Goal: Task Accomplishment & Management: Manage account settings

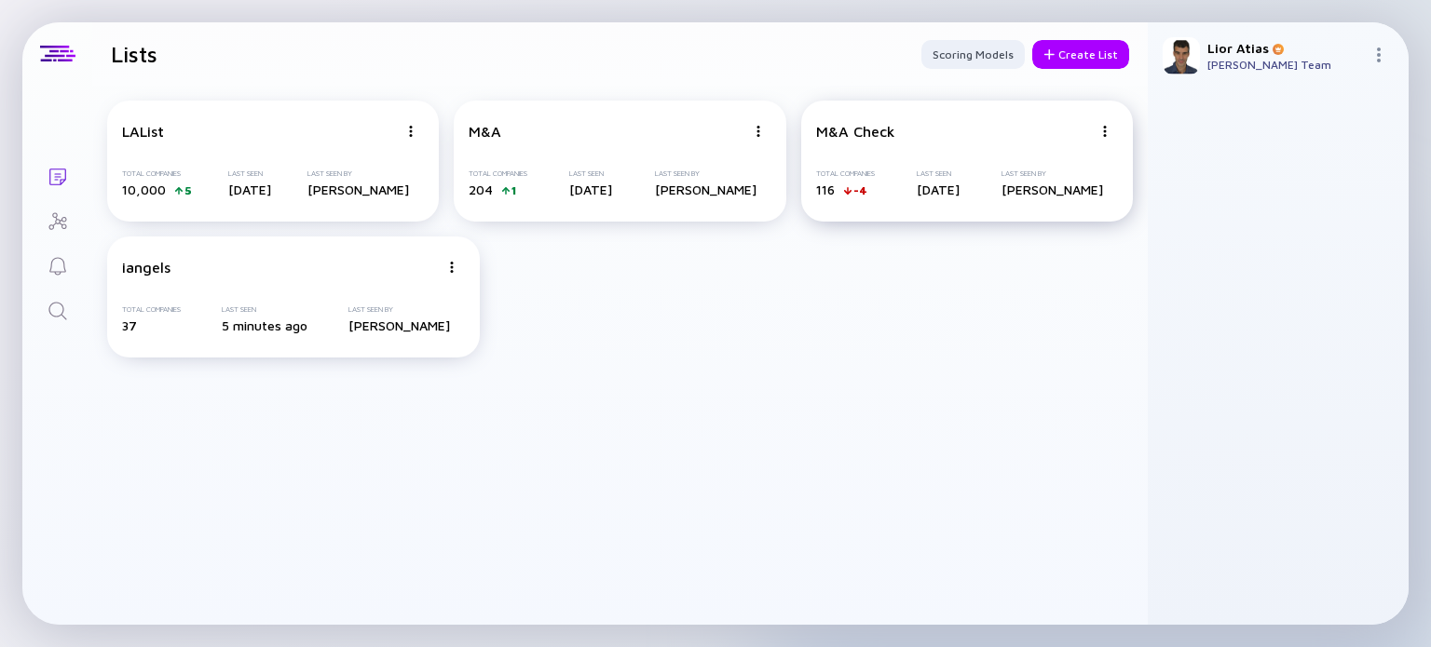
click at [914, 137] on div "M&A Check" at bounding box center [954, 131] width 276 height 17
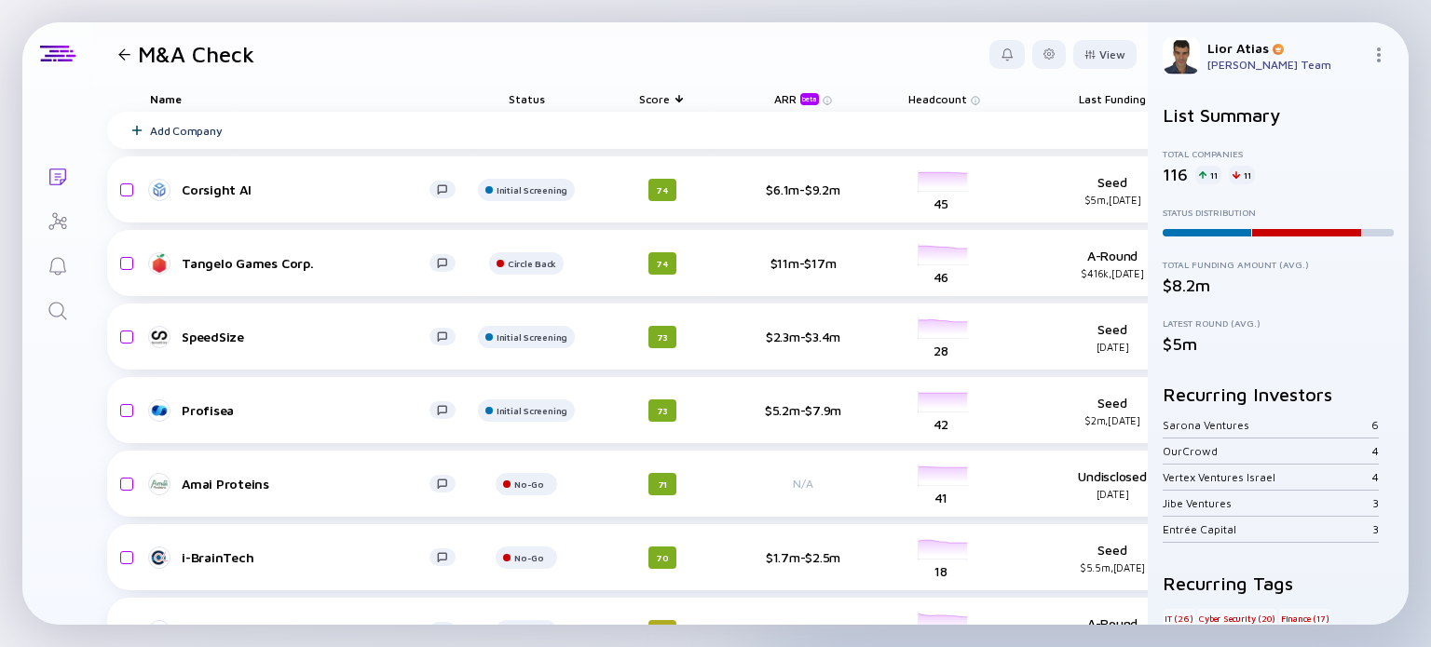
click at [535, 93] on span "Status" at bounding box center [527, 99] width 36 height 14
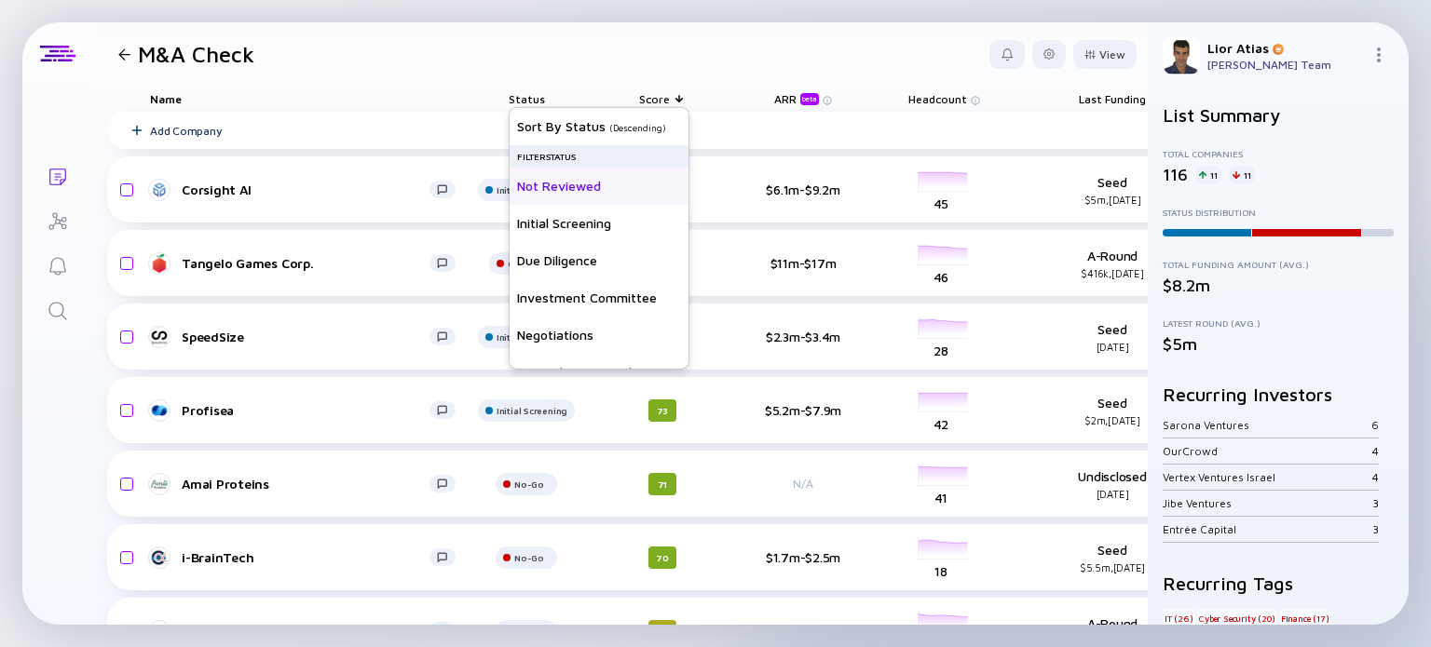
click at [552, 187] on div "Not Reviewed" at bounding box center [599, 185] width 179 height 37
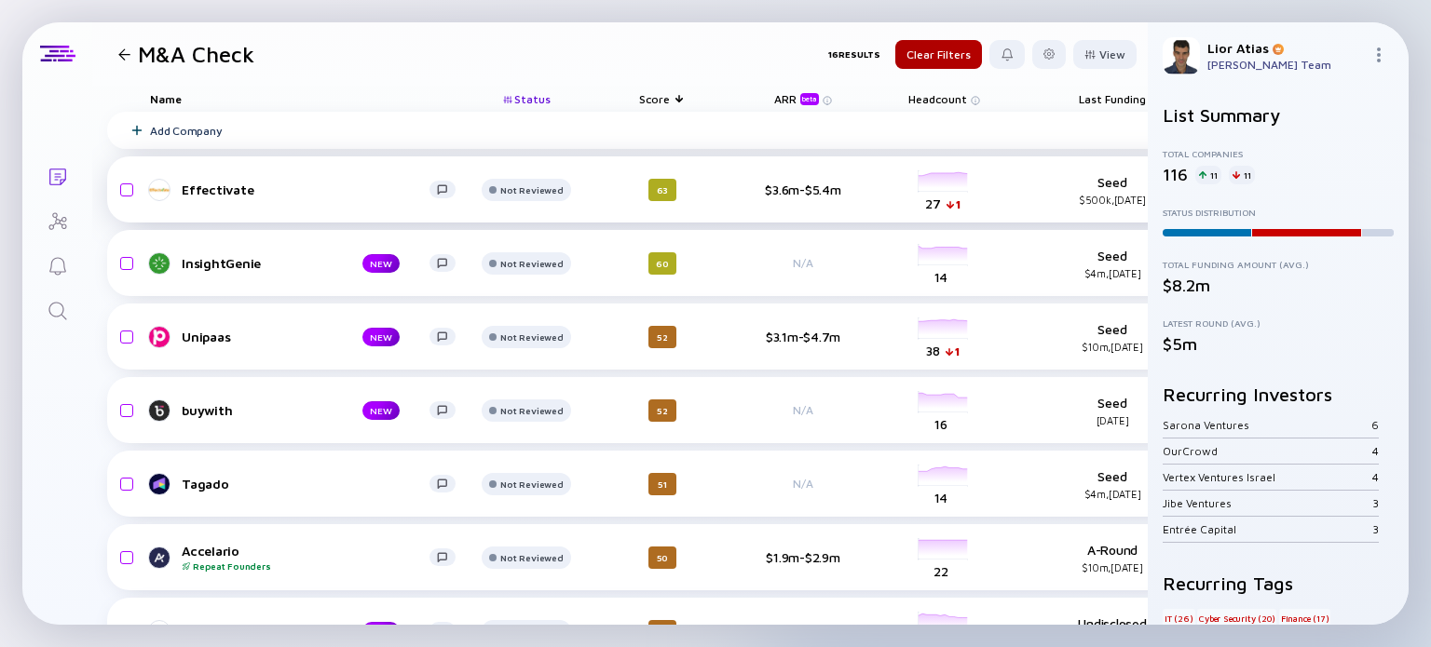
click at [250, 195] on div "Effectivate" at bounding box center [306, 190] width 248 height 16
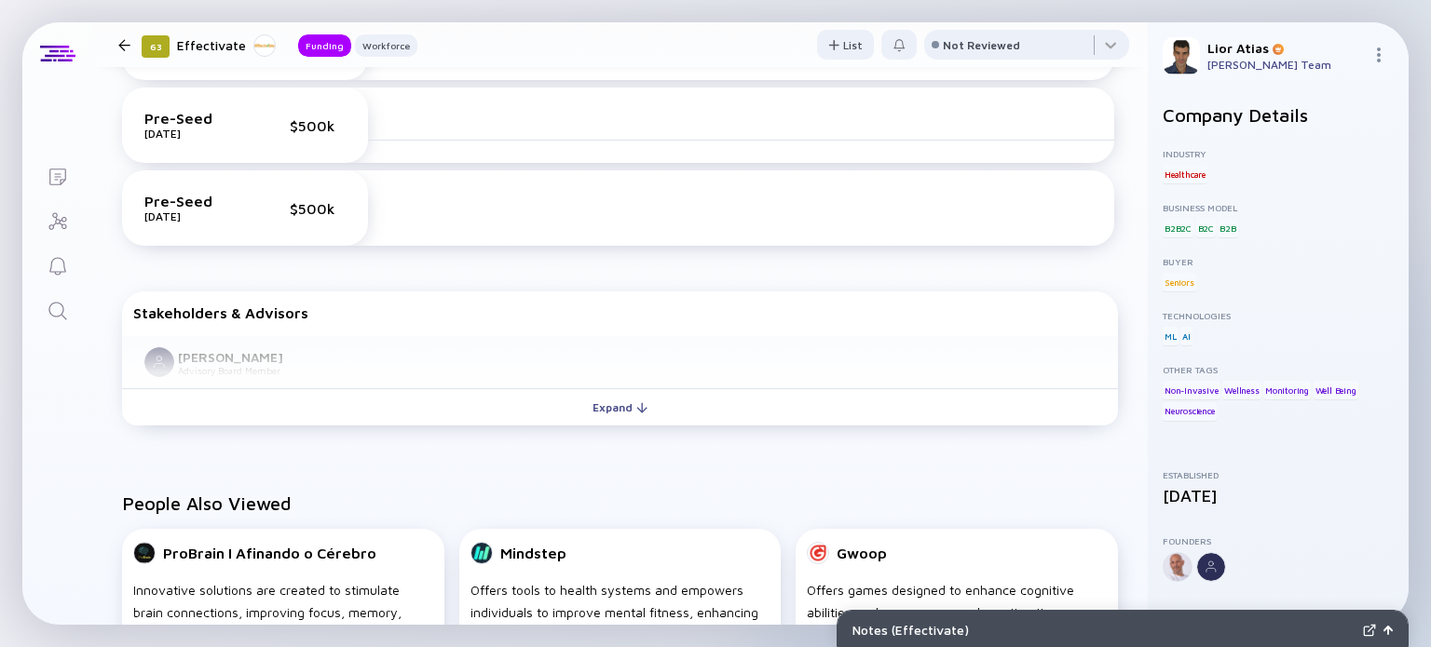
scroll to position [667, 0]
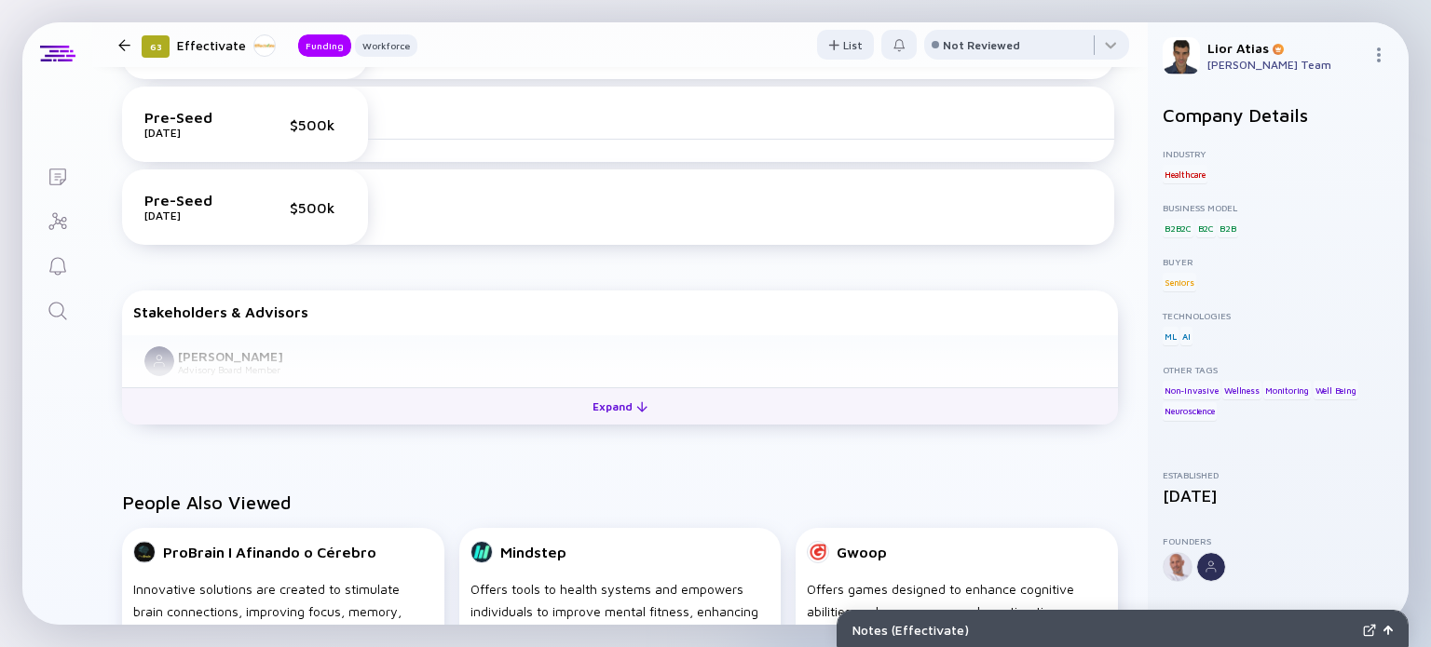
click at [631, 413] on div "Expand" at bounding box center [619, 406] width 77 height 29
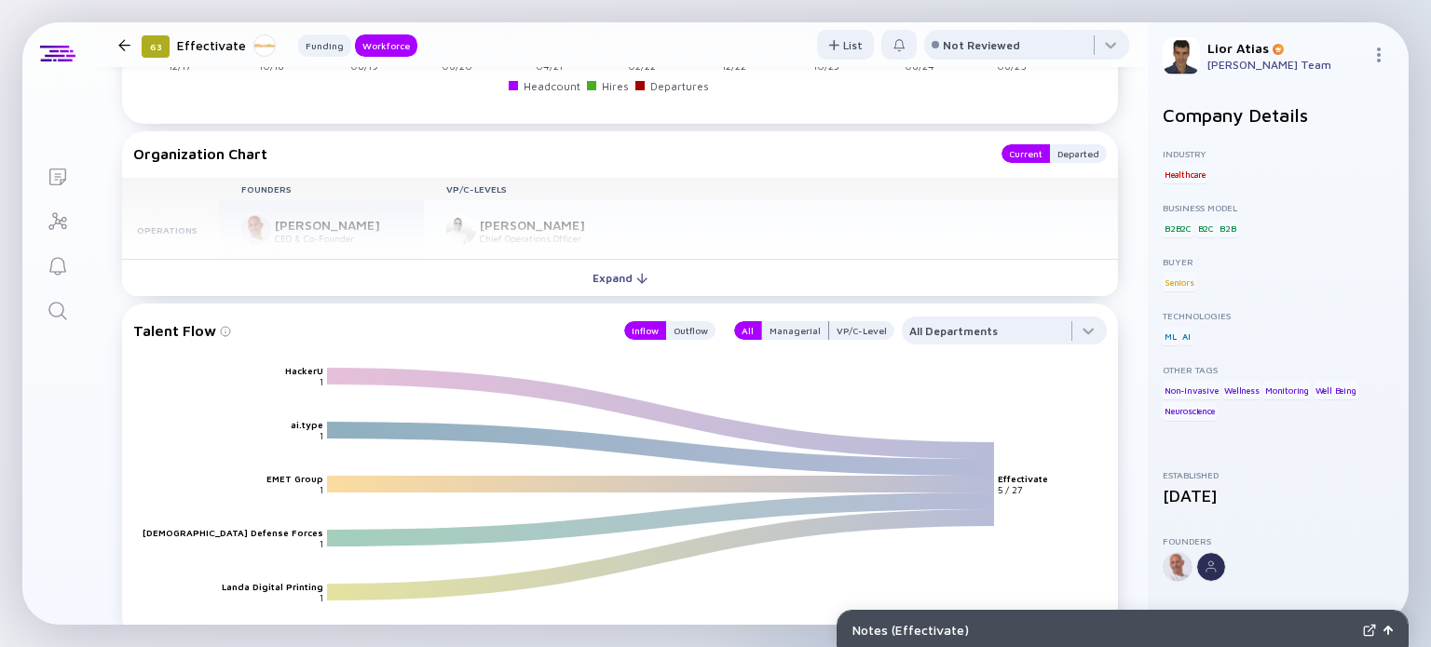
scroll to position [1874, 0]
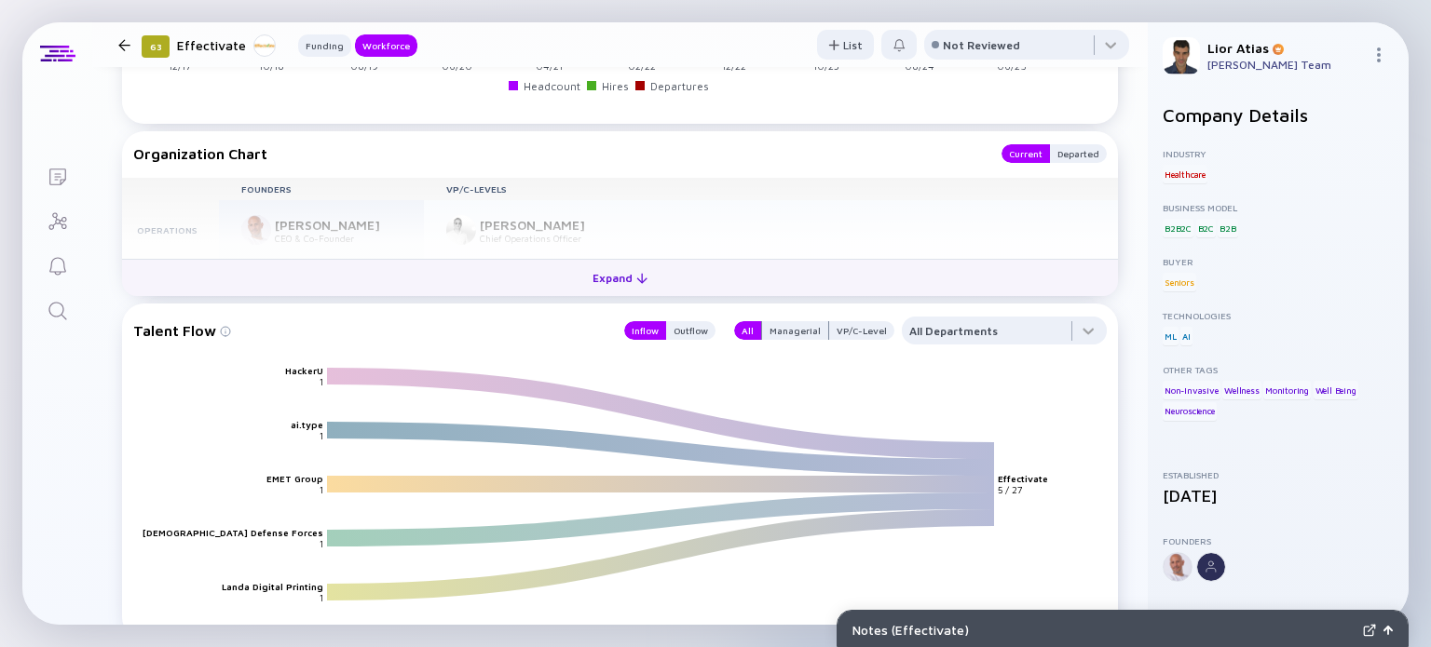
click at [611, 281] on div "Expand" at bounding box center [619, 278] width 77 height 29
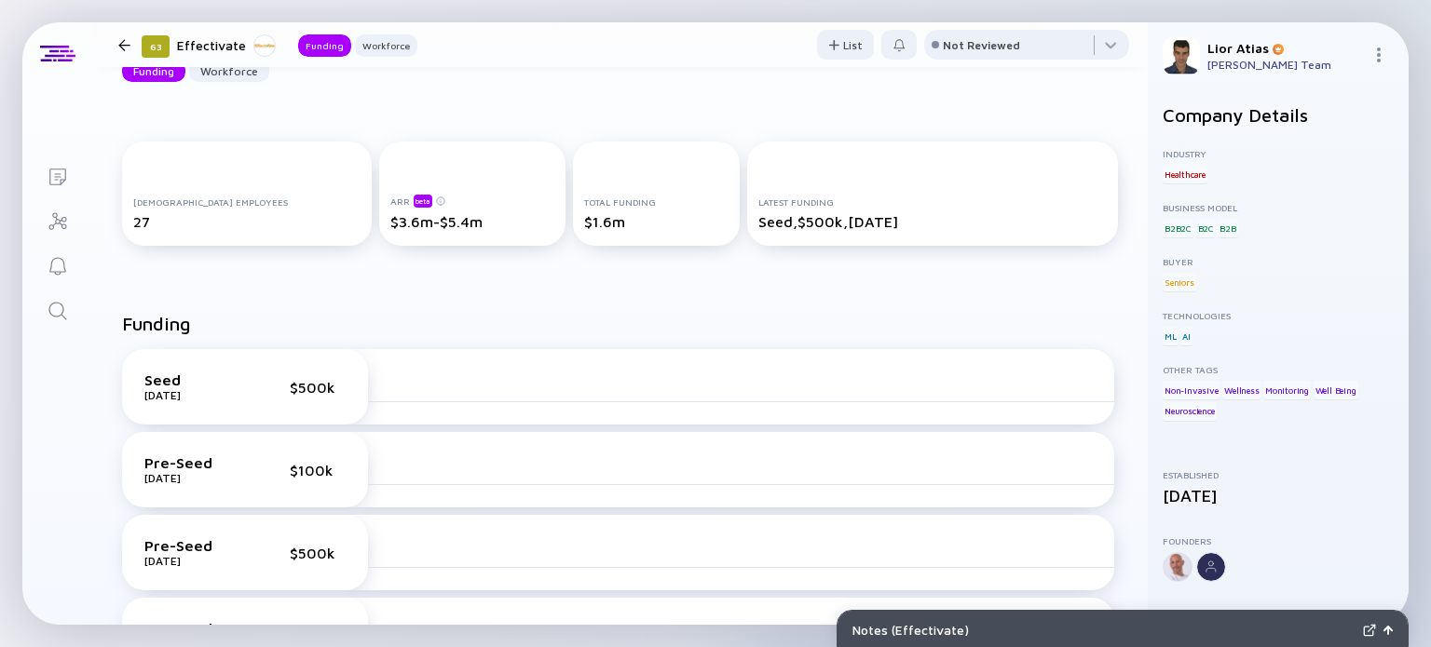
scroll to position [0, 0]
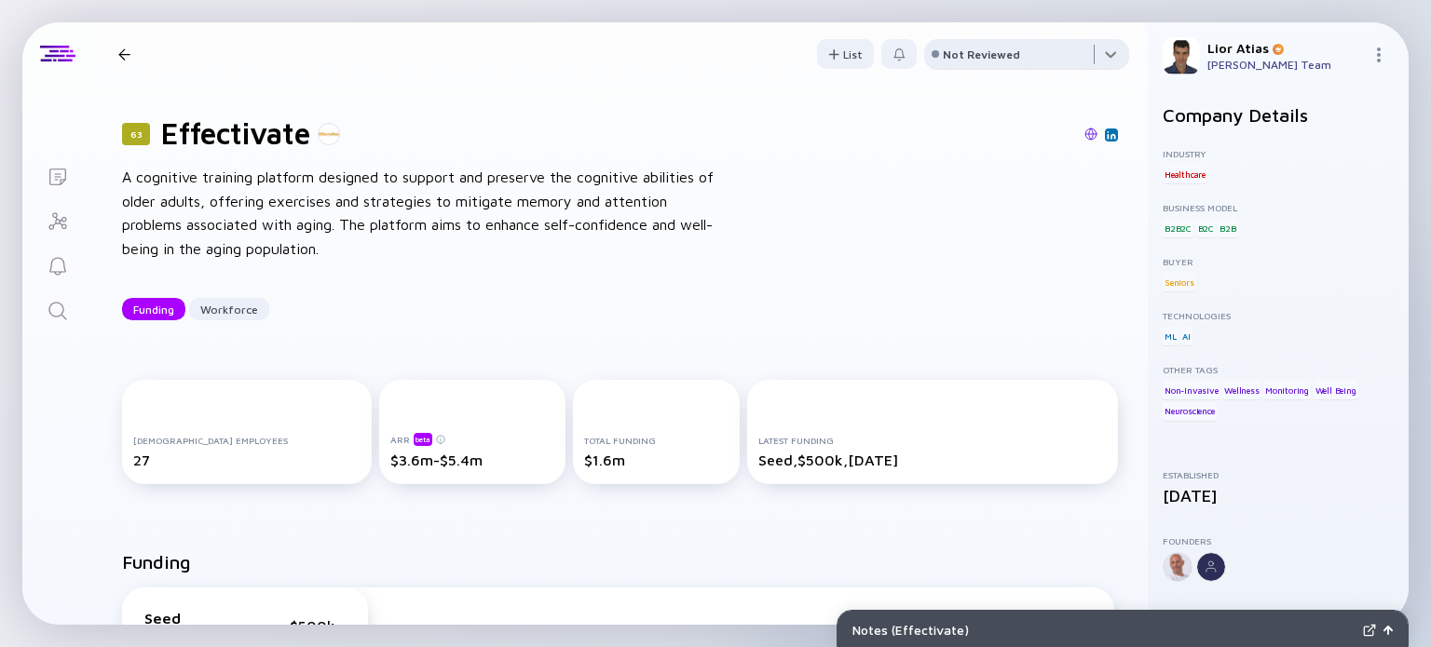
click at [965, 63] on div at bounding box center [1026, 57] width 205 height 37
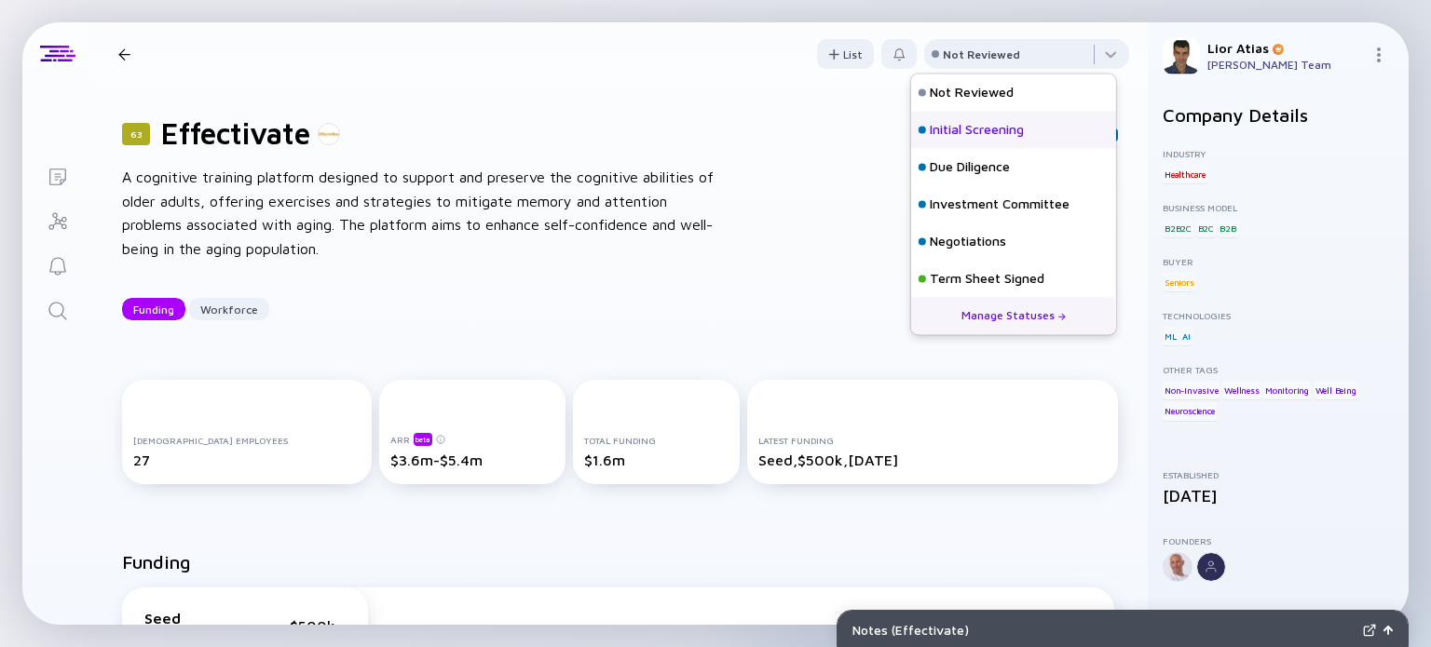
click at [965, 126] on div "Initial Screening" at bounding box center [977, 130] width 94 height 19
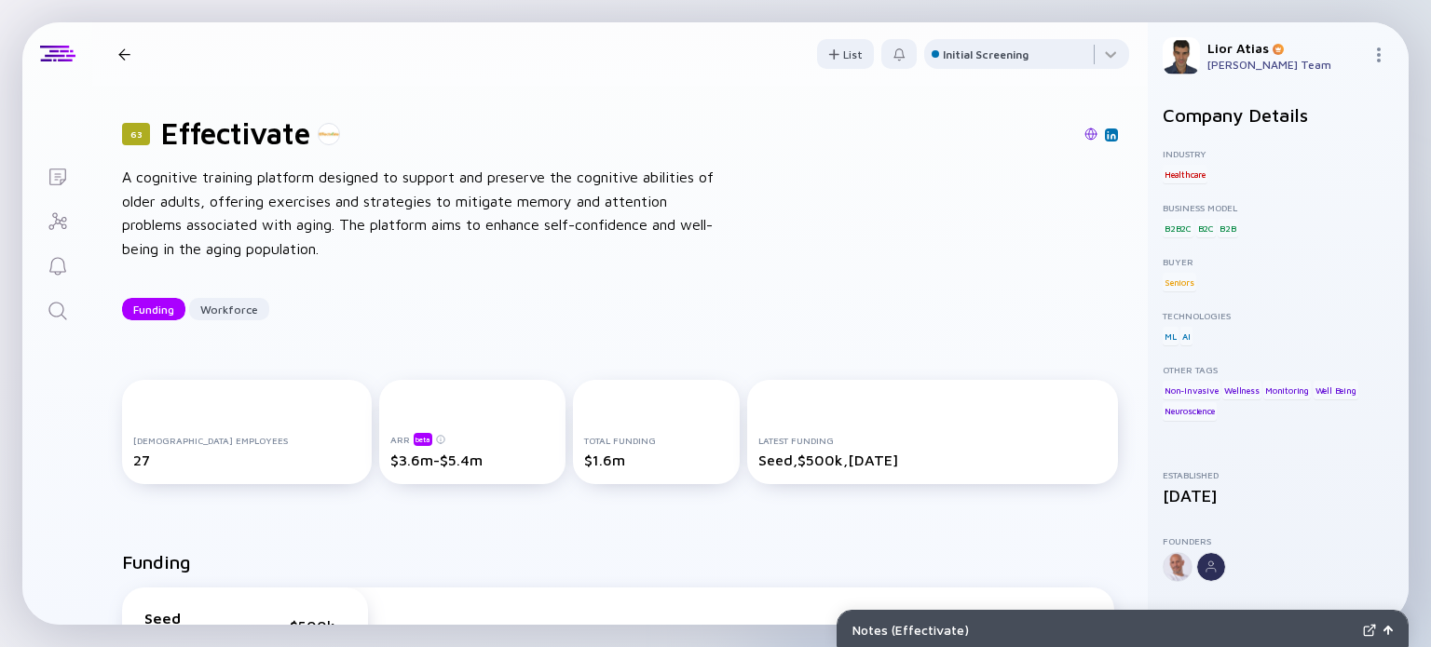
click at [125, 54] on div at bounding box center [124, 54] width 12 height 12
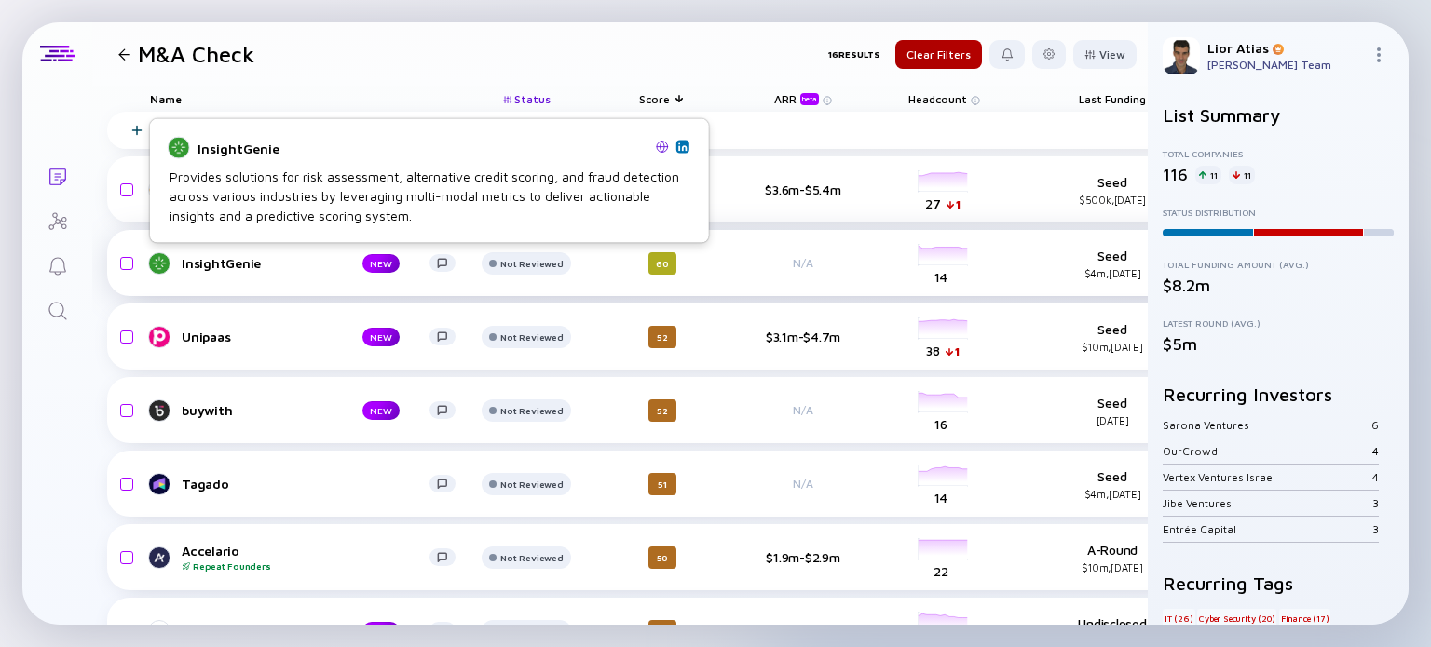
click at [225, 264] on div "InsightGenie" at bounding box center [257, 263] width 151 height 16
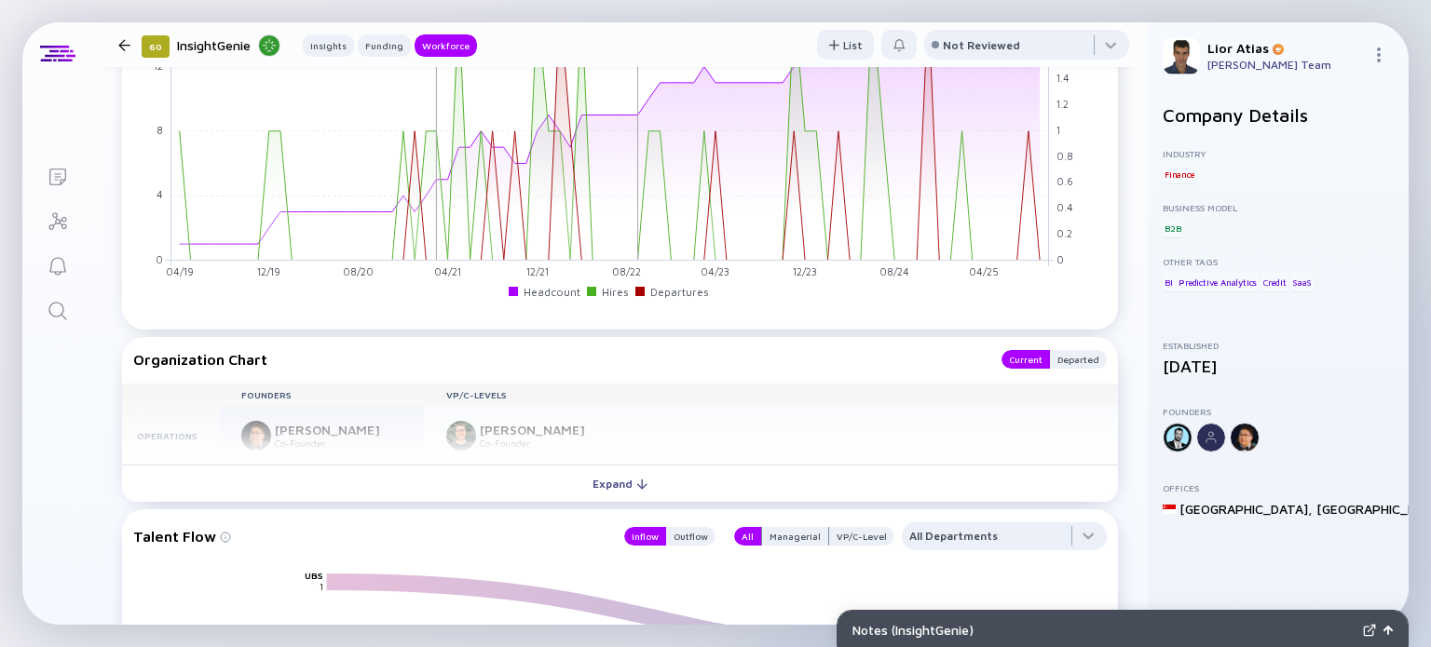
scroll to position [1636, 0]
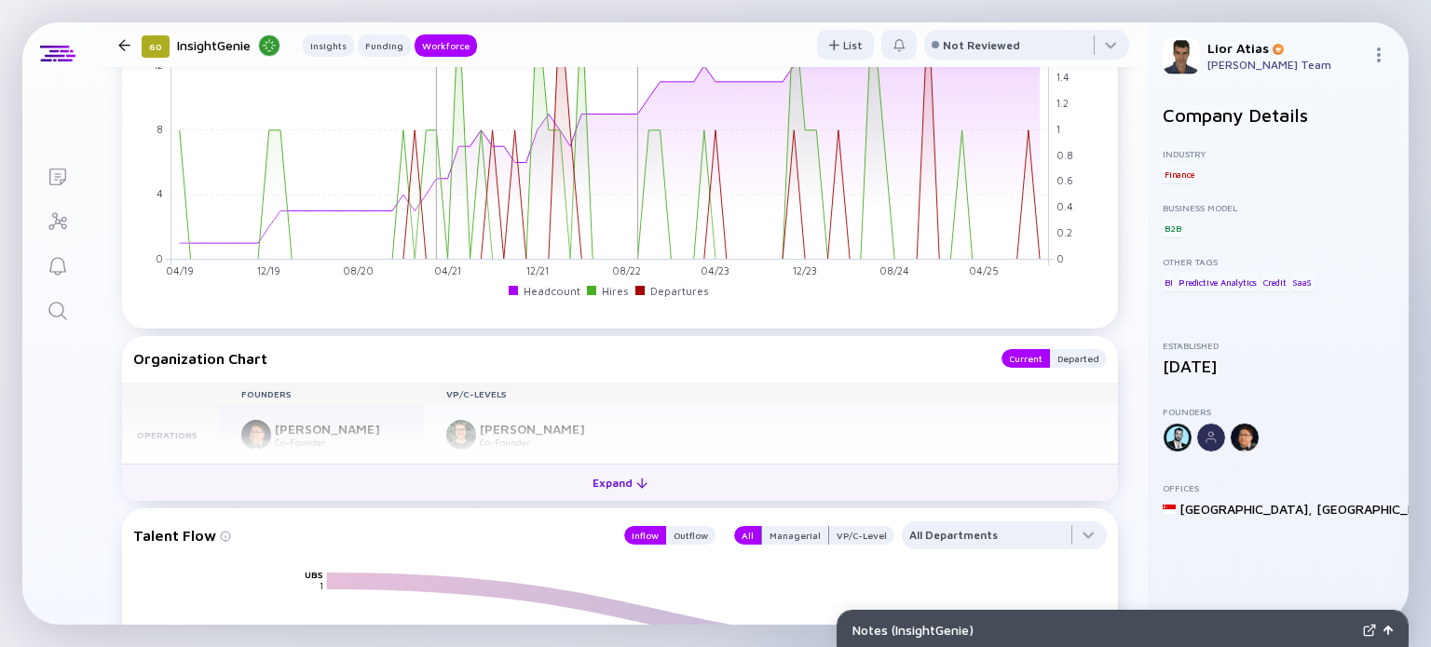
click at [611, 469] on div "Expand" at bounding box center [619, 483] width 77 height 29
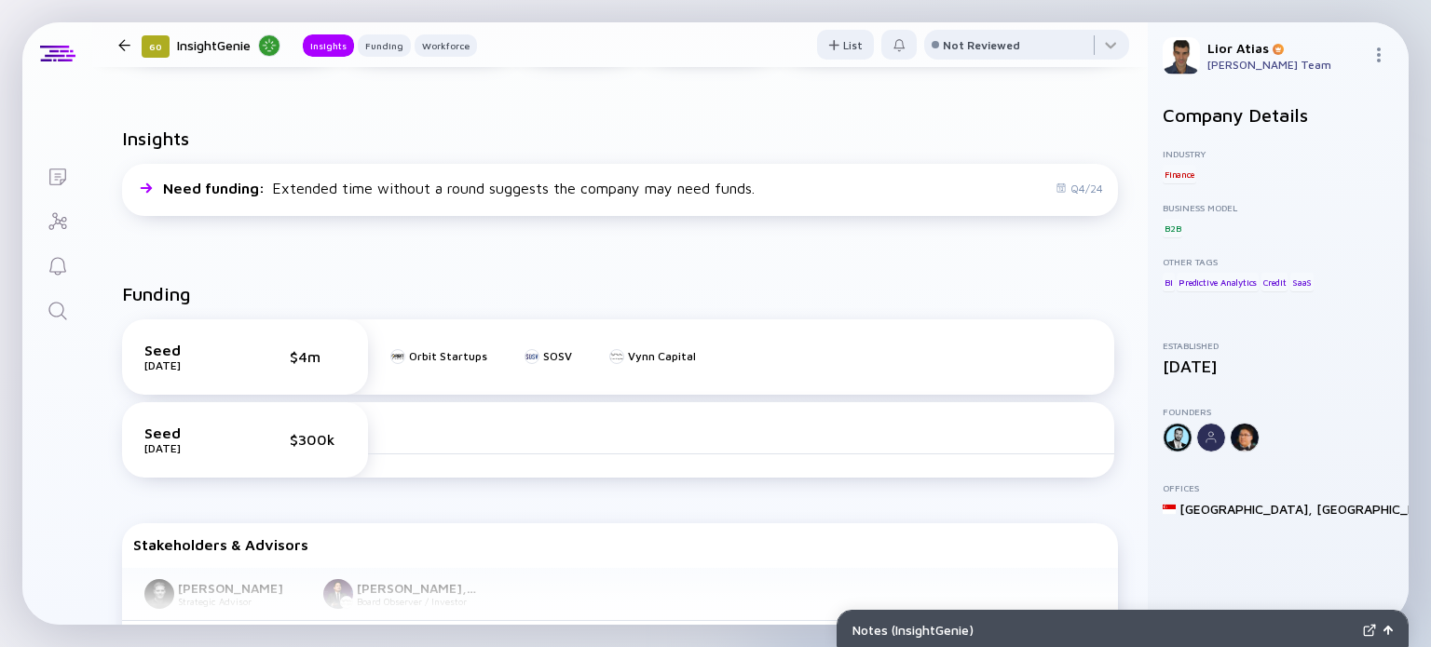
scroll to position [0, 0]
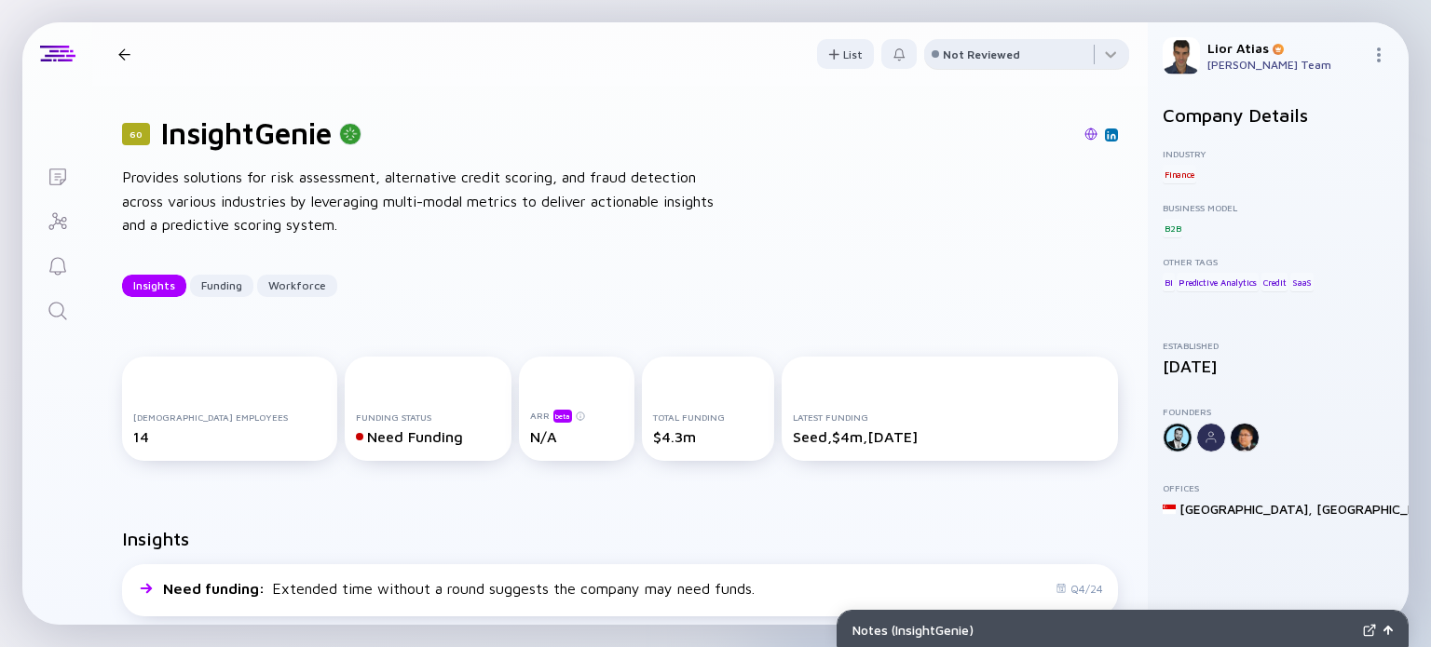
click at [943, 51] on div "Not Reviewed" at bounding box center [981, 55] width 77 height 14
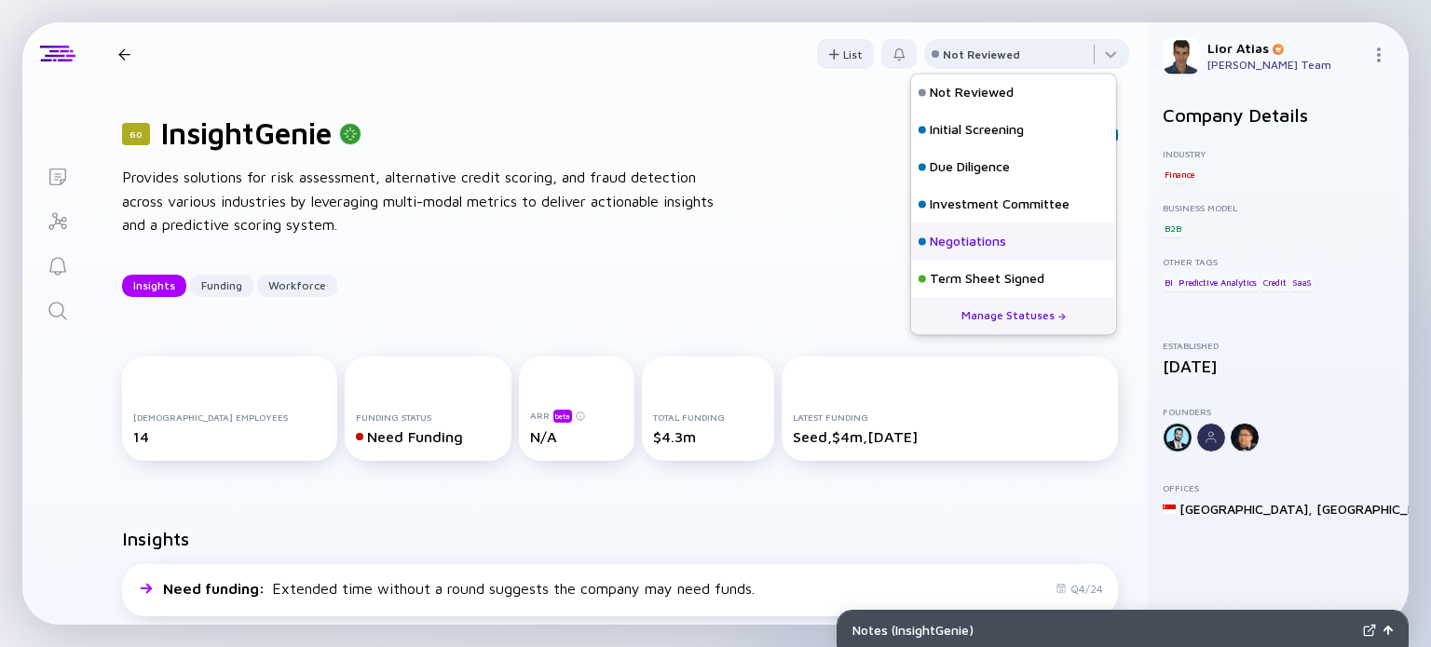
scroll to position [82, 0]
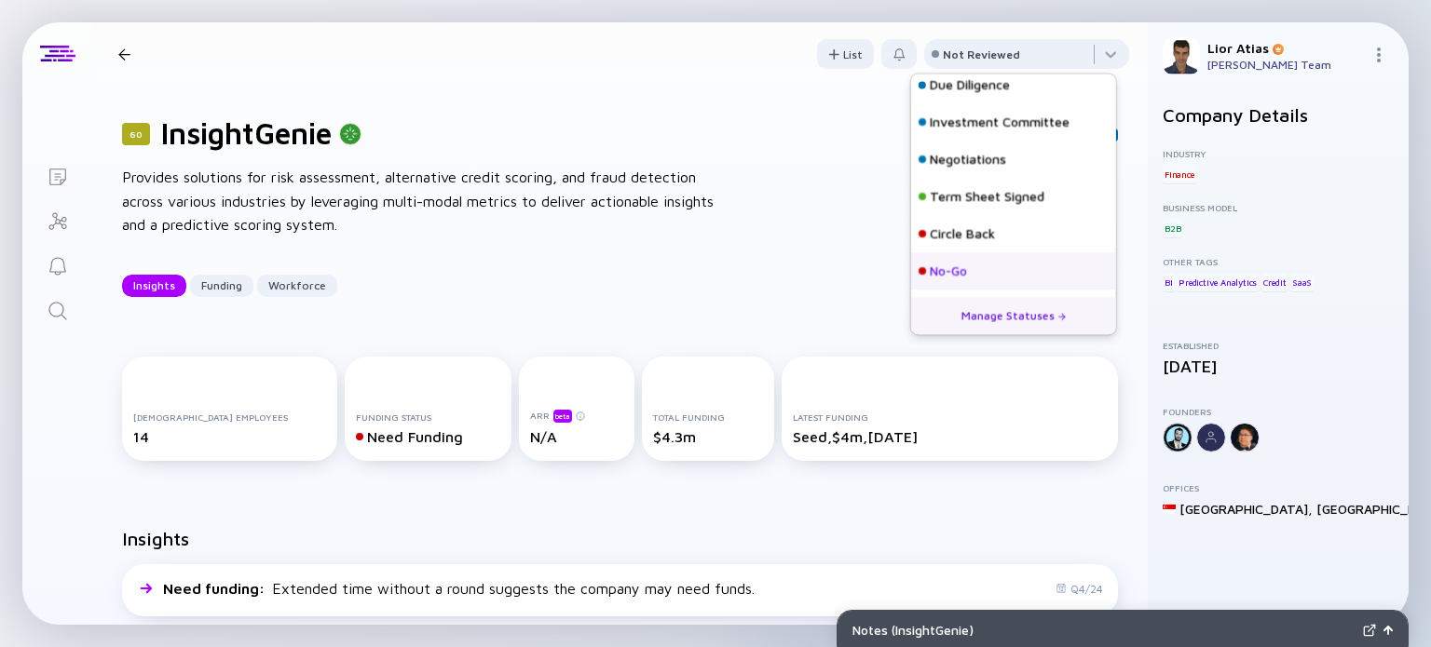
click at [984, 272] on div "No-Go" at bounding box center [1013, 270] width 205 height 37
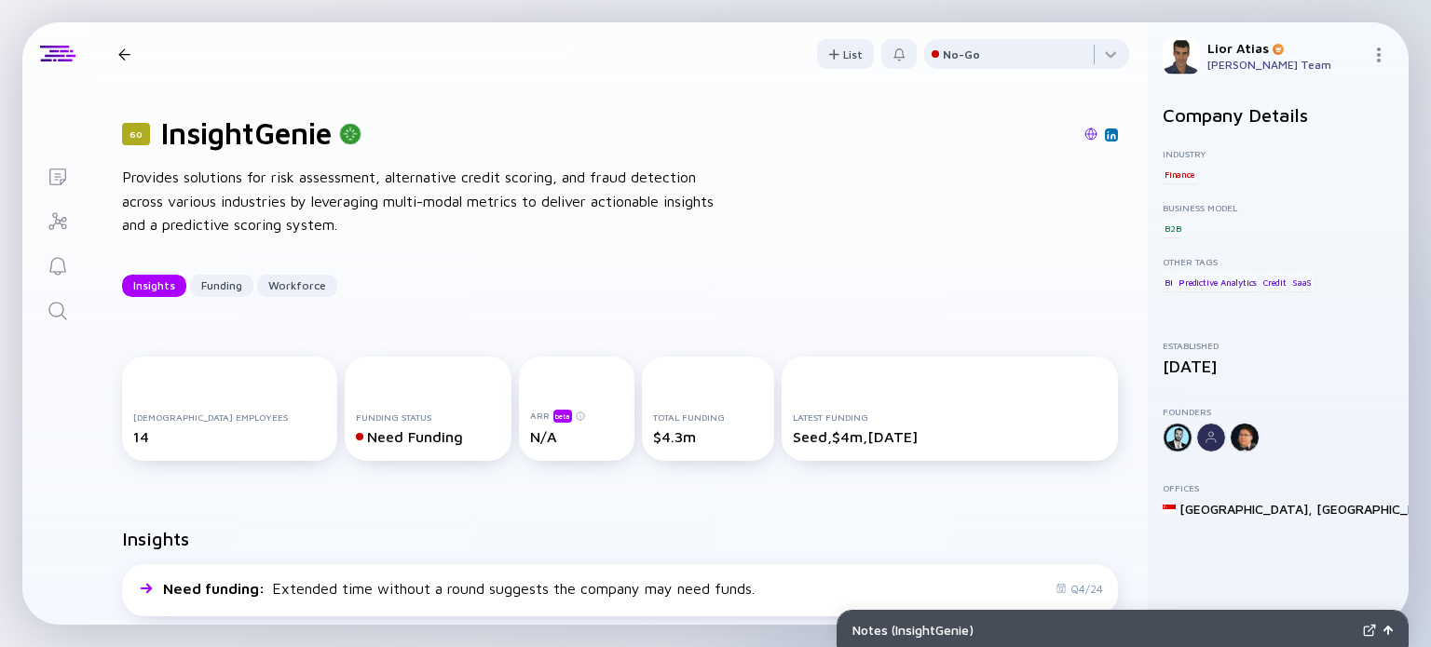
click at [112, 53] on div at bounding box center [124, 54] width 27 height 12
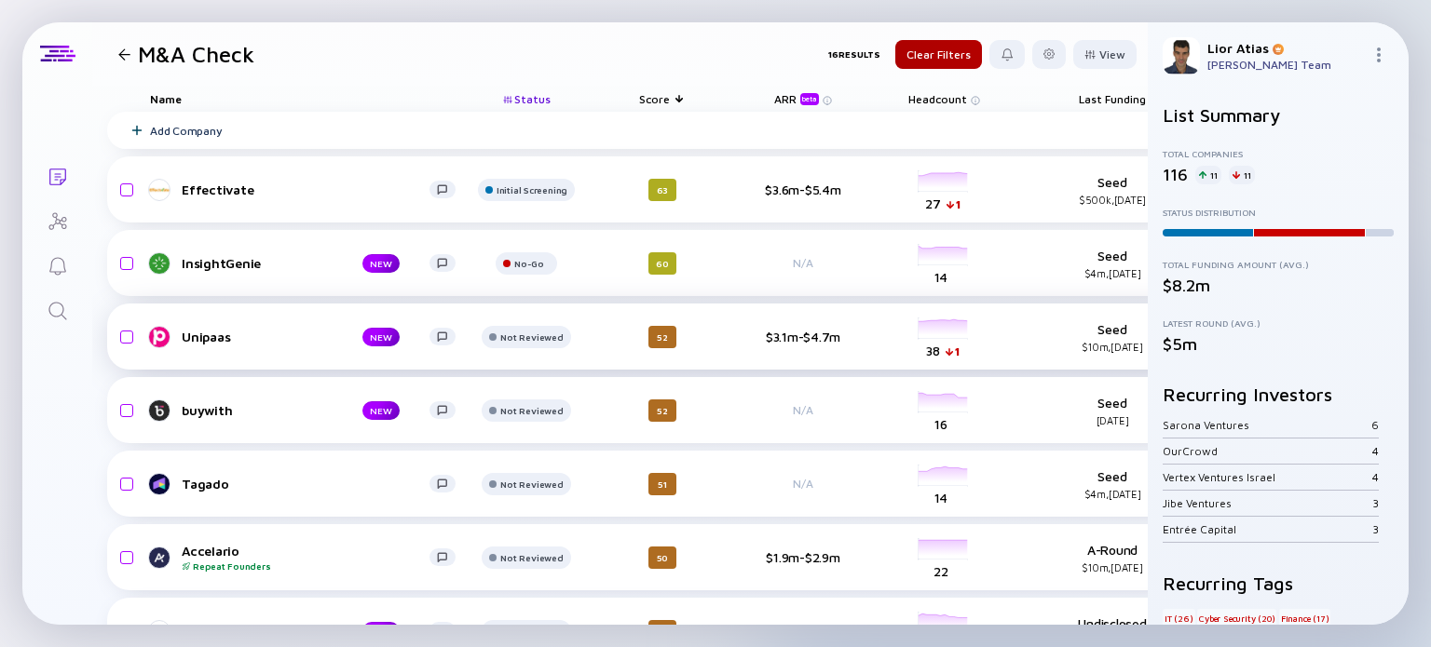
click at [224, 337] on div "Unipaas" at bounding box center [257, 337] width 151 height 16
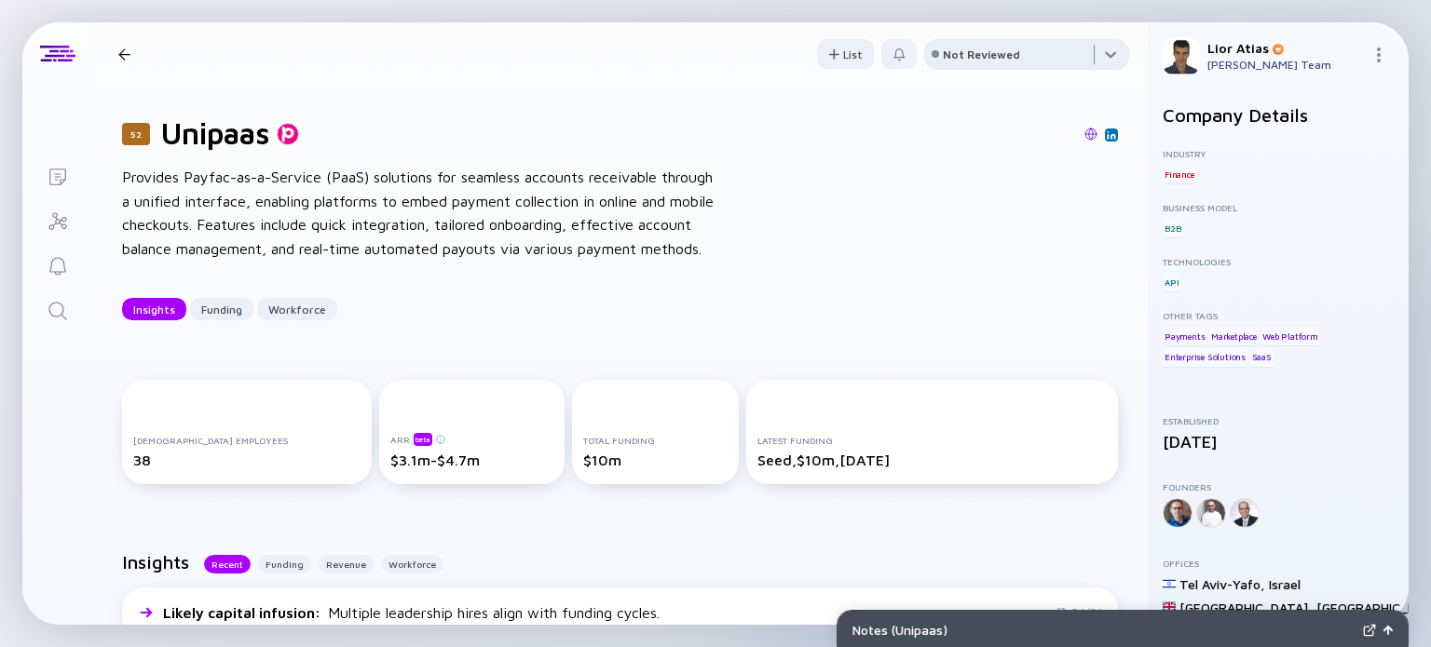
click at [939, 61] on div at bounding box center [1026, 57] width 205 height 37
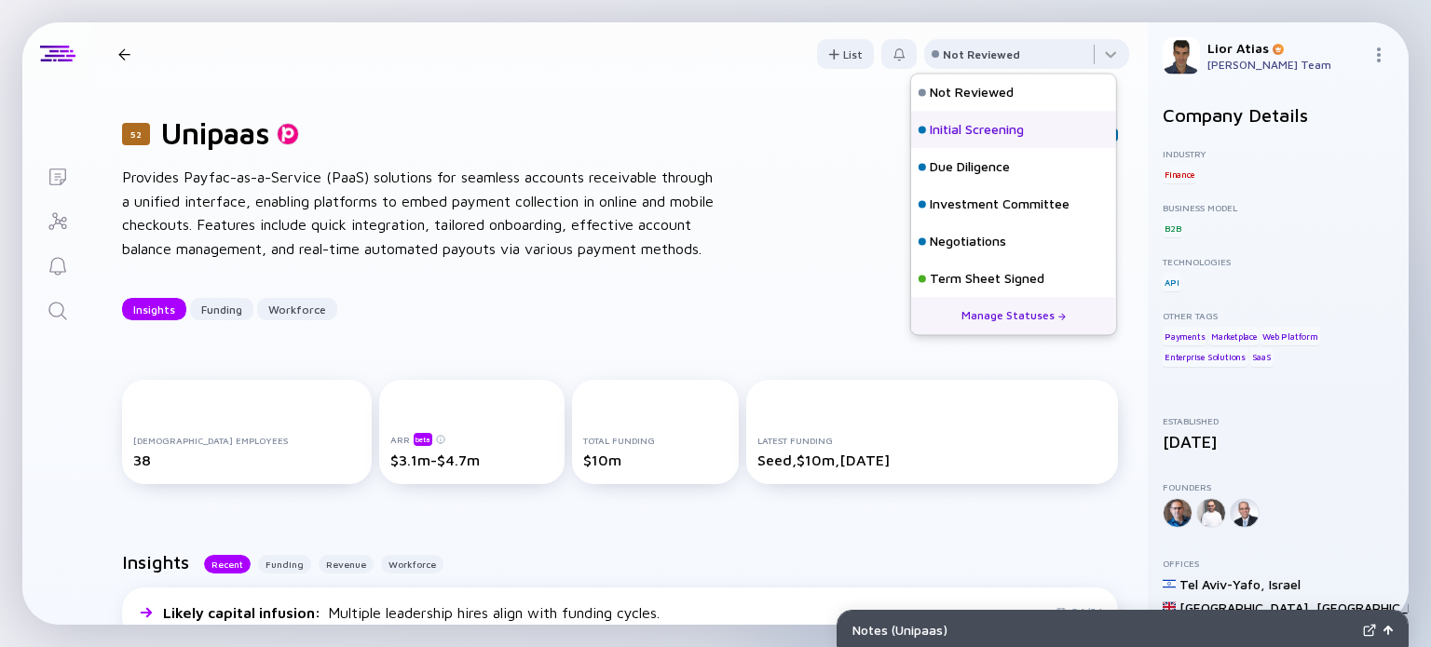
click at [1017, 130] on div "Initial Screening" at bounding box center [977, 130] width 94 height 19
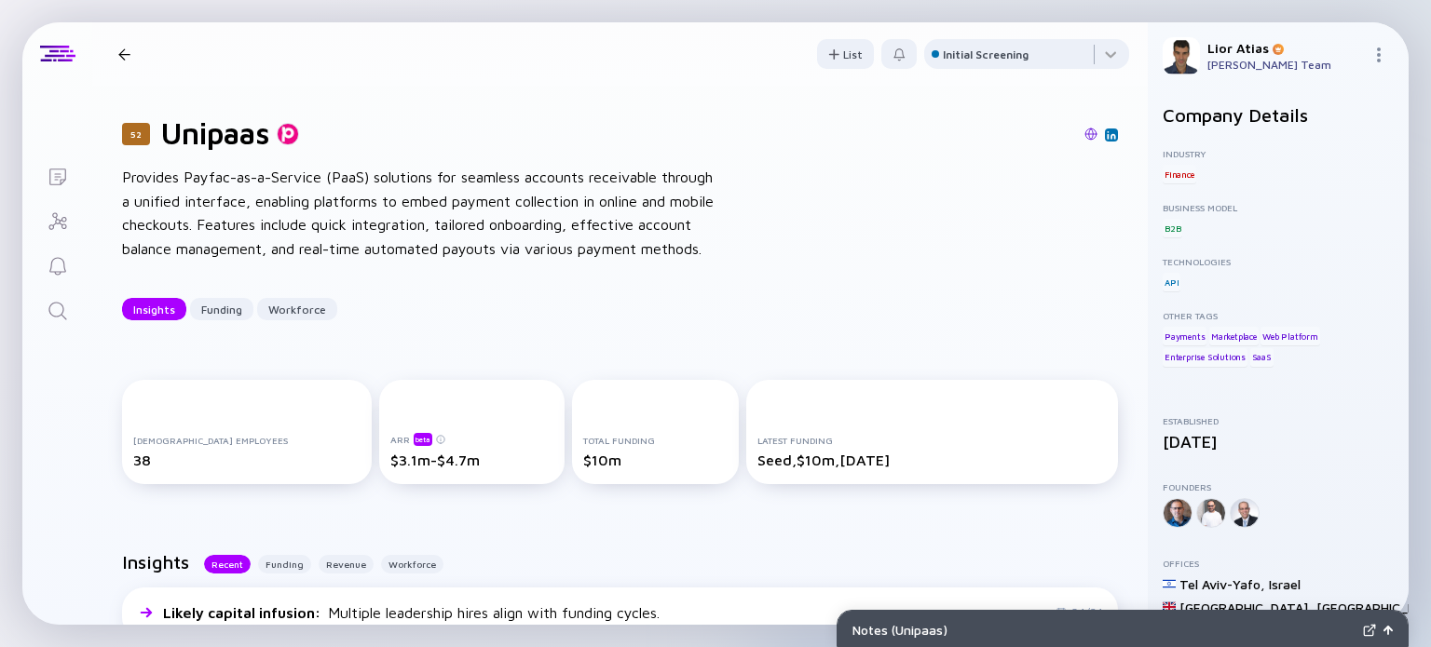
click at [121, 50] on div at bounding box center [124, 54] width 12 height 12
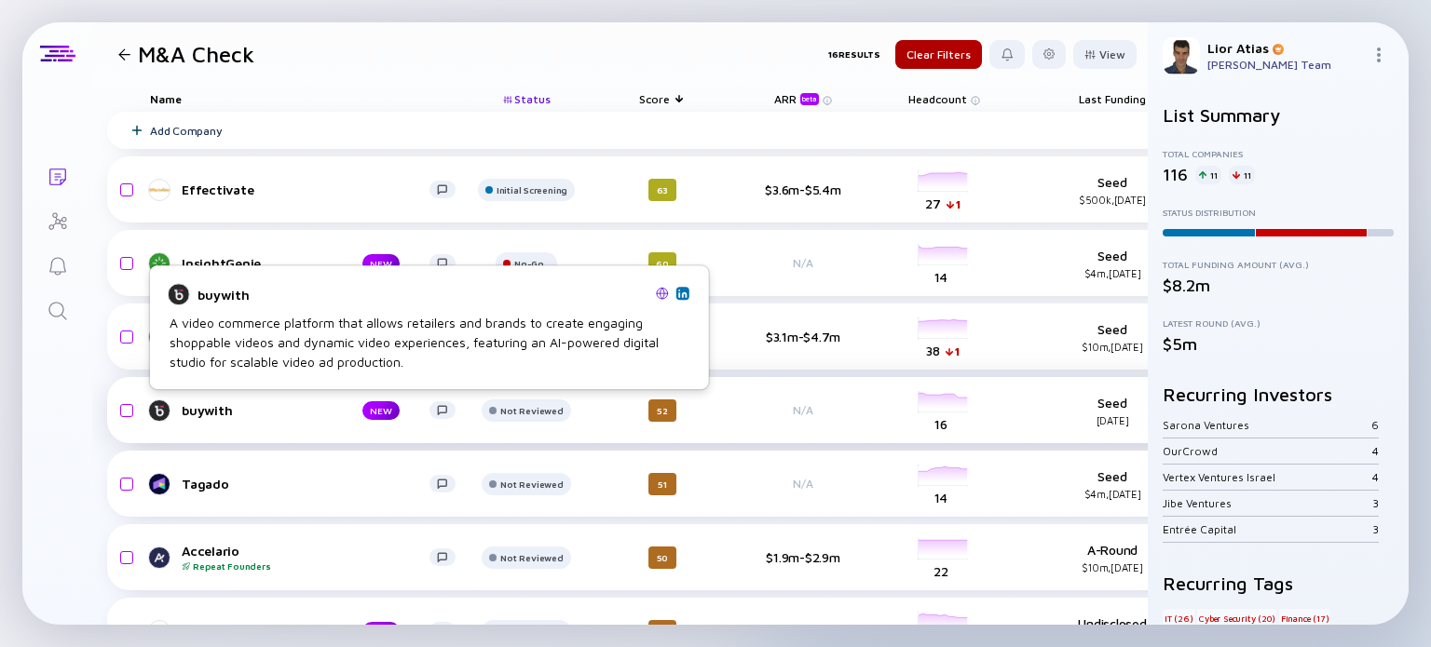
click at [201, 409] on div "buywith" at bounding box center [257, 410] width 151 height 16
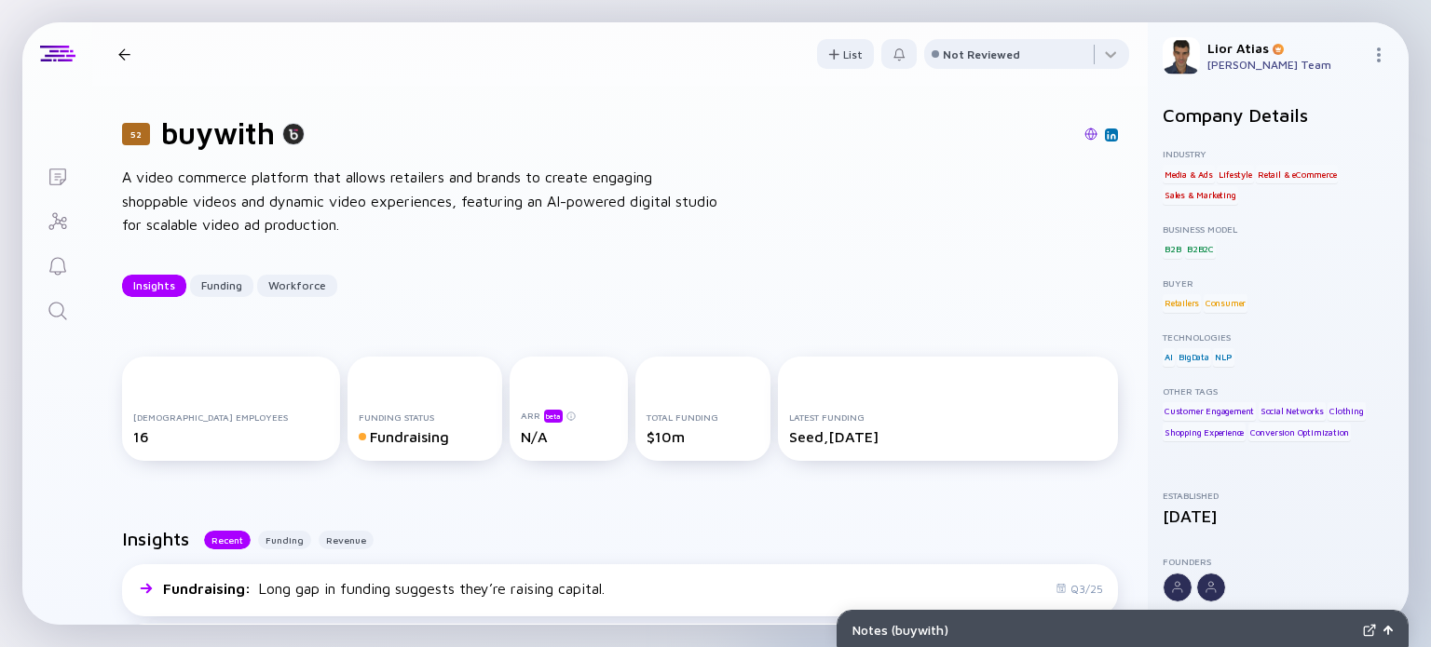
click at [1025, 27] on header "52 buywith Insights Funding Workforce List Not Reviewed" at bounding box center [620, 53] width 1056 height 63
click at [1024, 53] on div at bounding box center [1026, 57] width 205 height 37
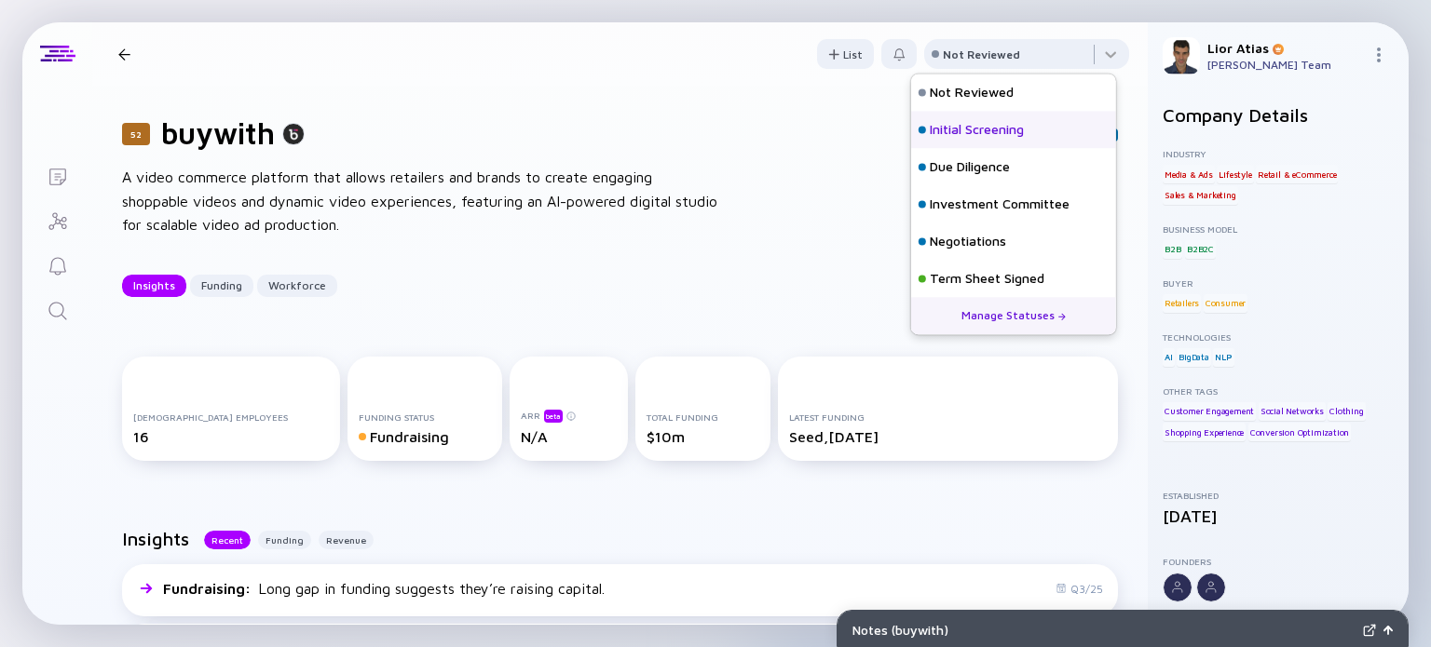
click at [989, 131] on div "Initial Screening" at bounding box center [977, 130] width 94 height 19
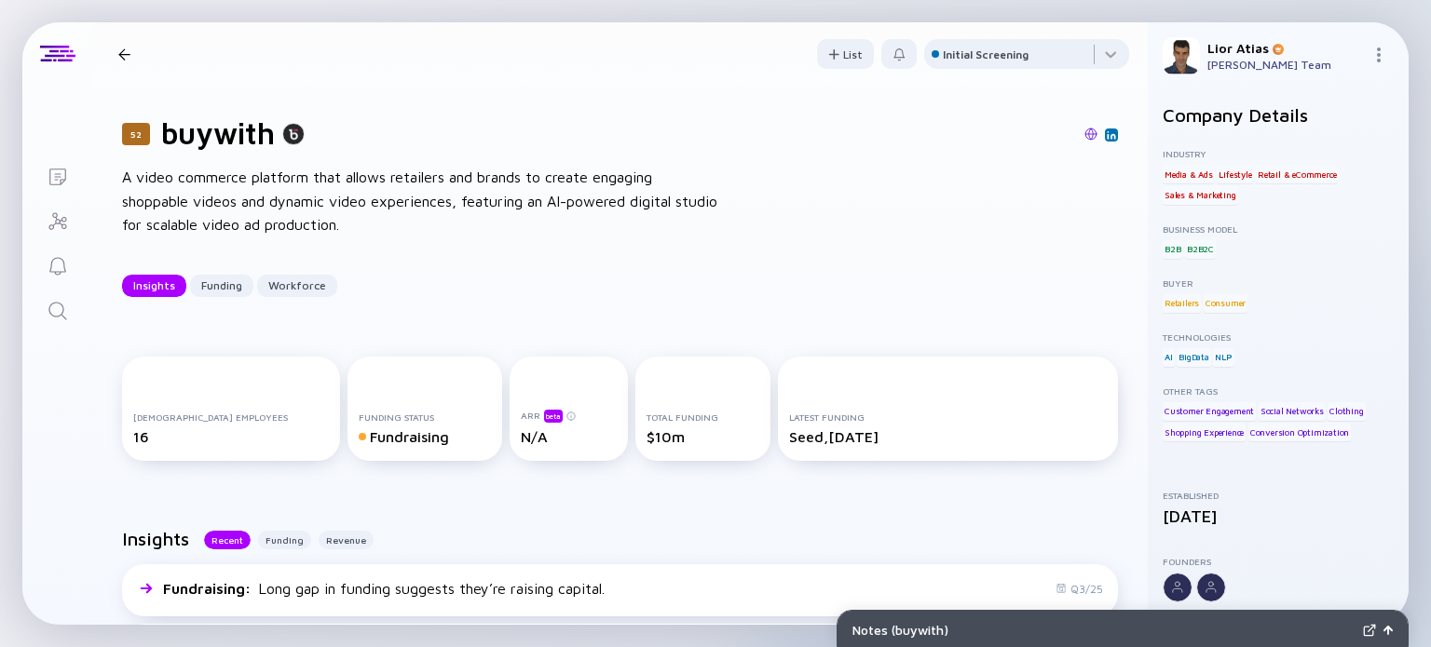
click at [116, 51] on div at bounding box center [124, 54] width 27 height 12
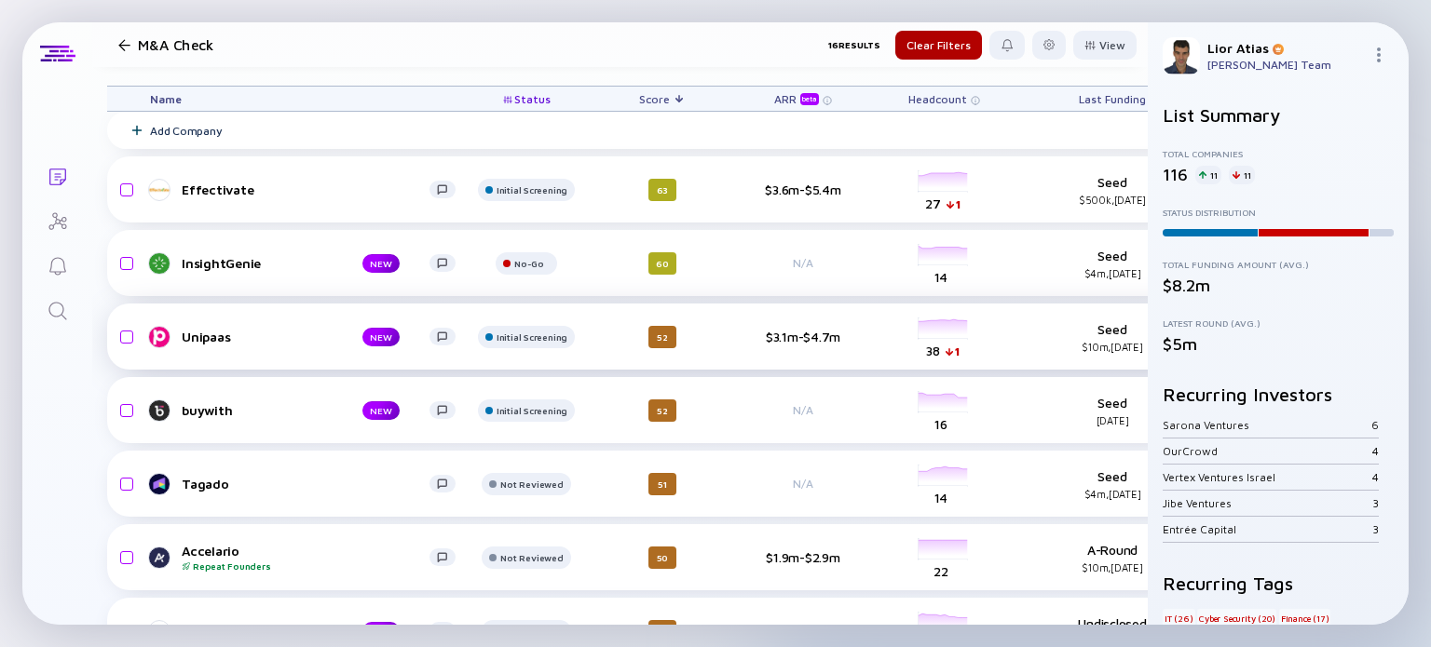
scroll to position [153, 0]
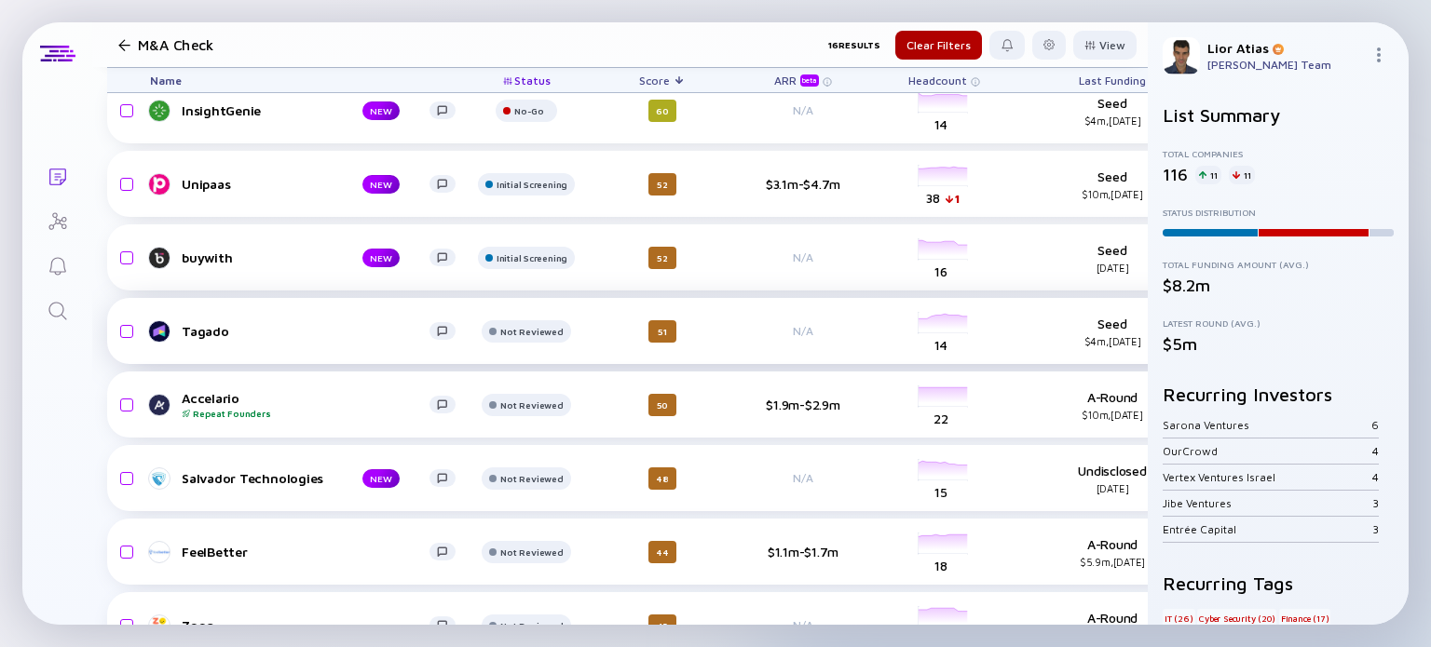
click at [207, 331] on div "Tagado" at bounding box center [306, 331] width 248 height 16
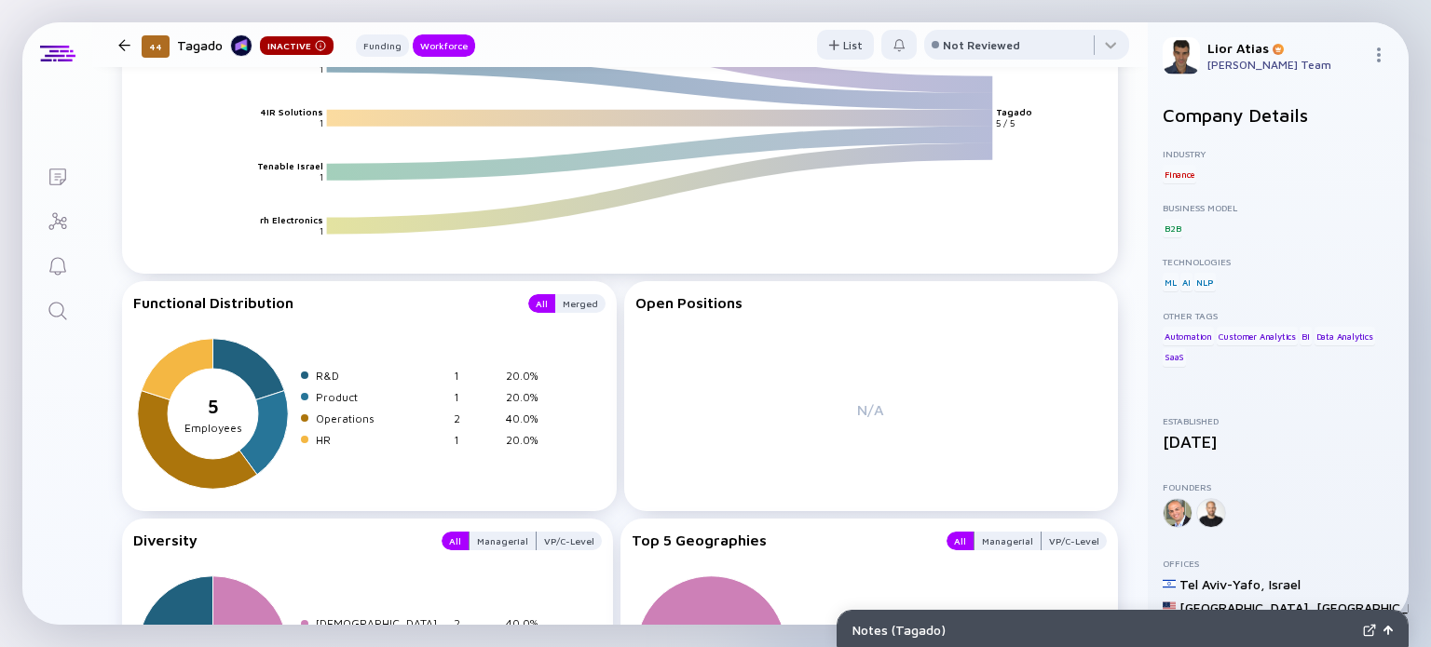
scroll to position [1875, 0]
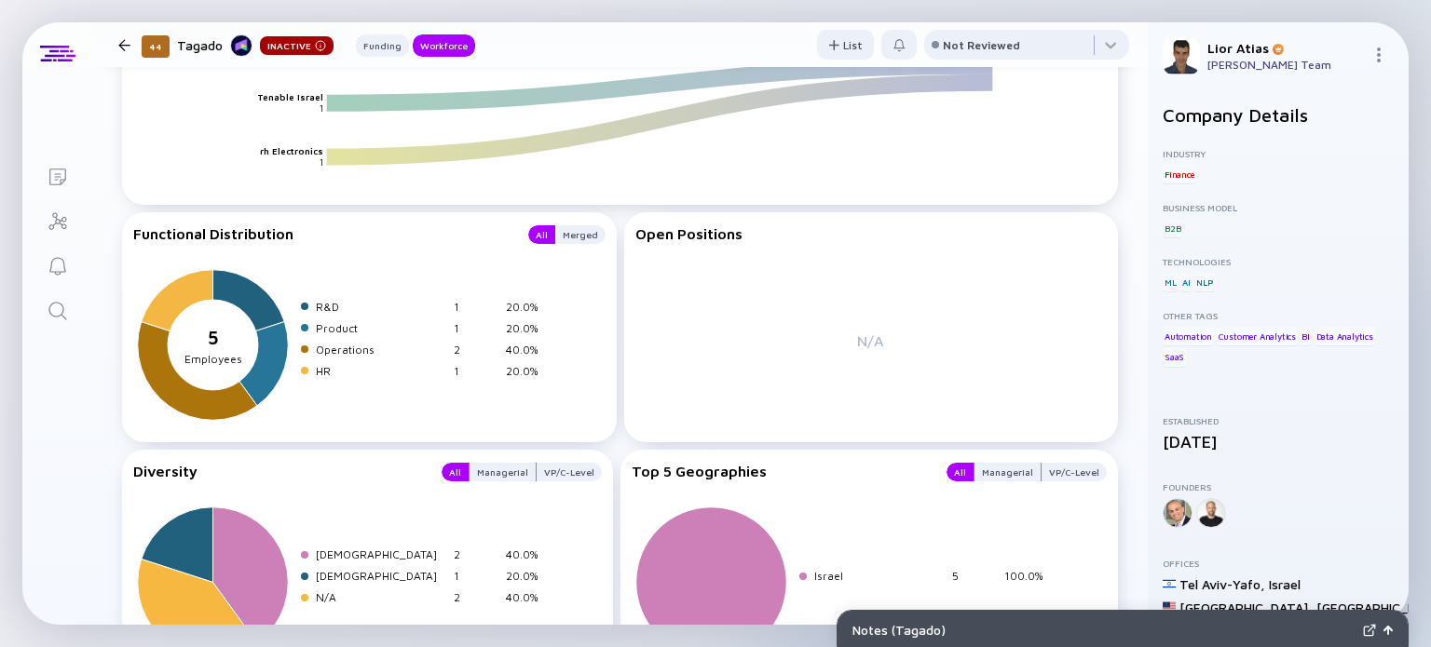
click at [127, 49] on div at bounding box center [124, 45] width 12 height 12
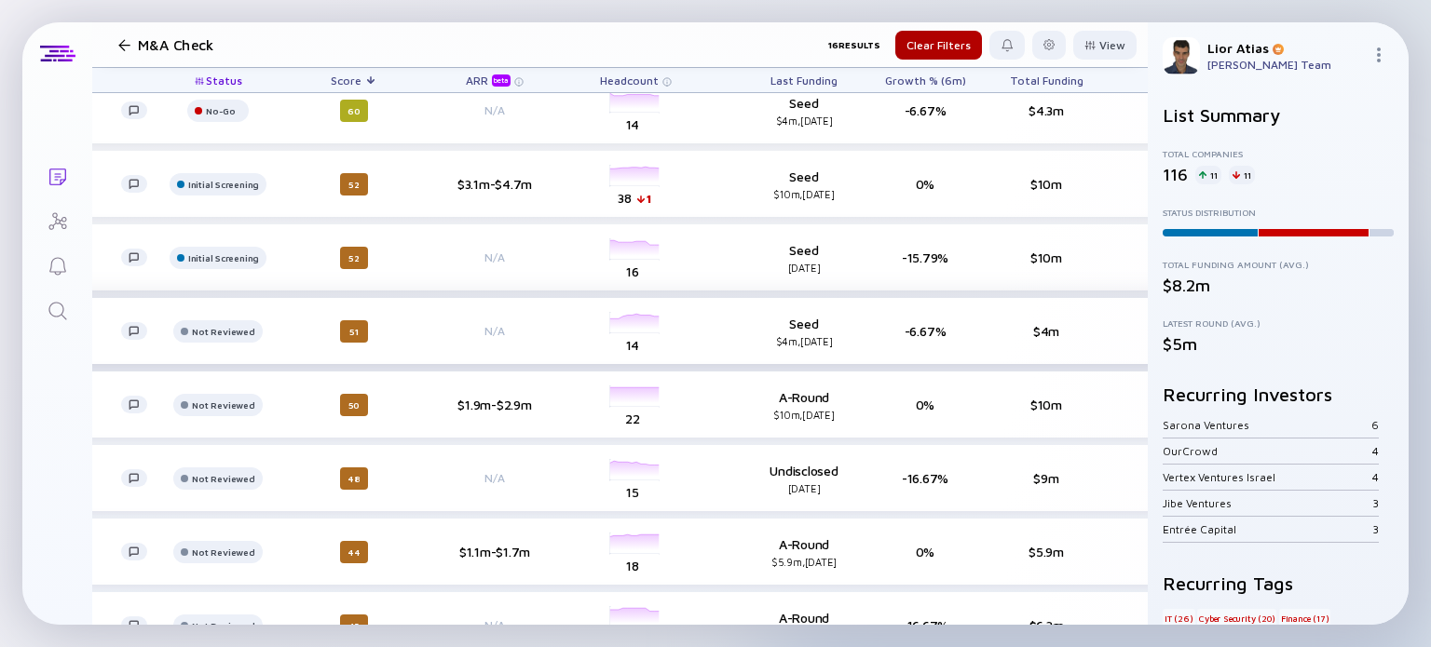
scroll to position [153, 0]
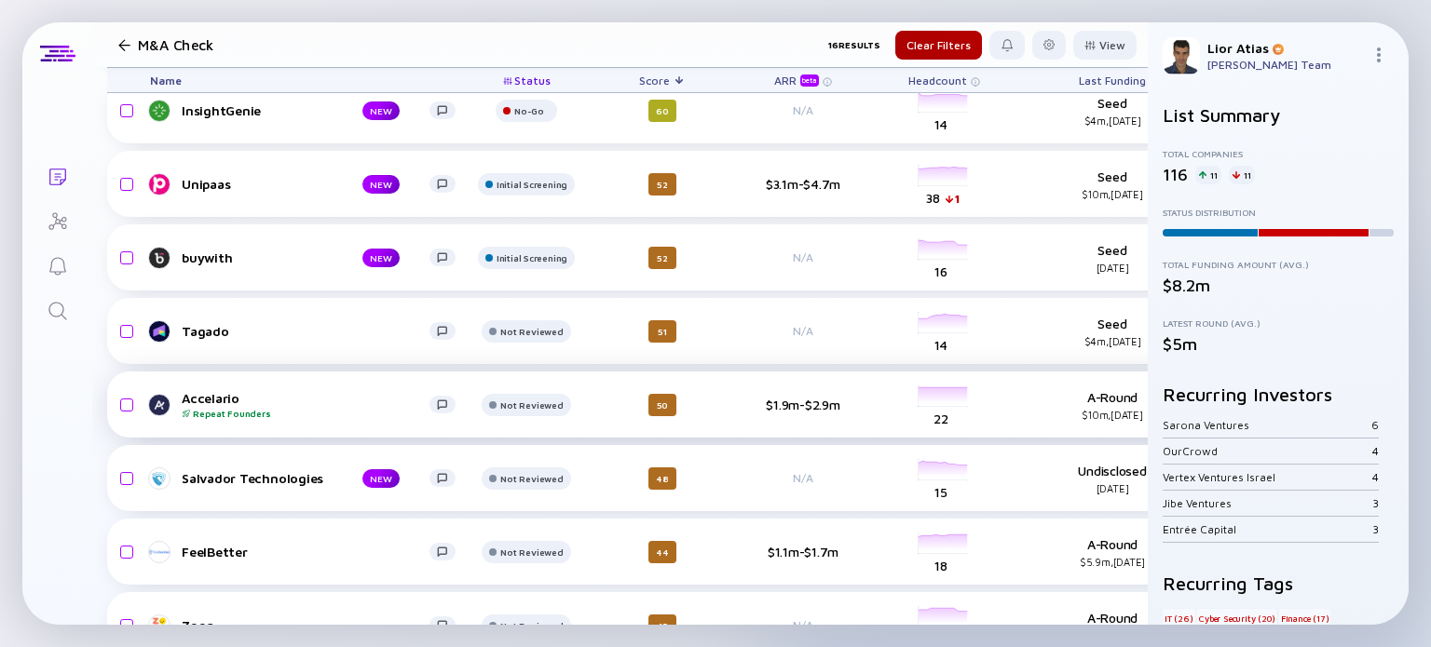
click at [267, 399] on div "Accelario Repeat Founders" at bounding box center [306, 404] width 248 height 29
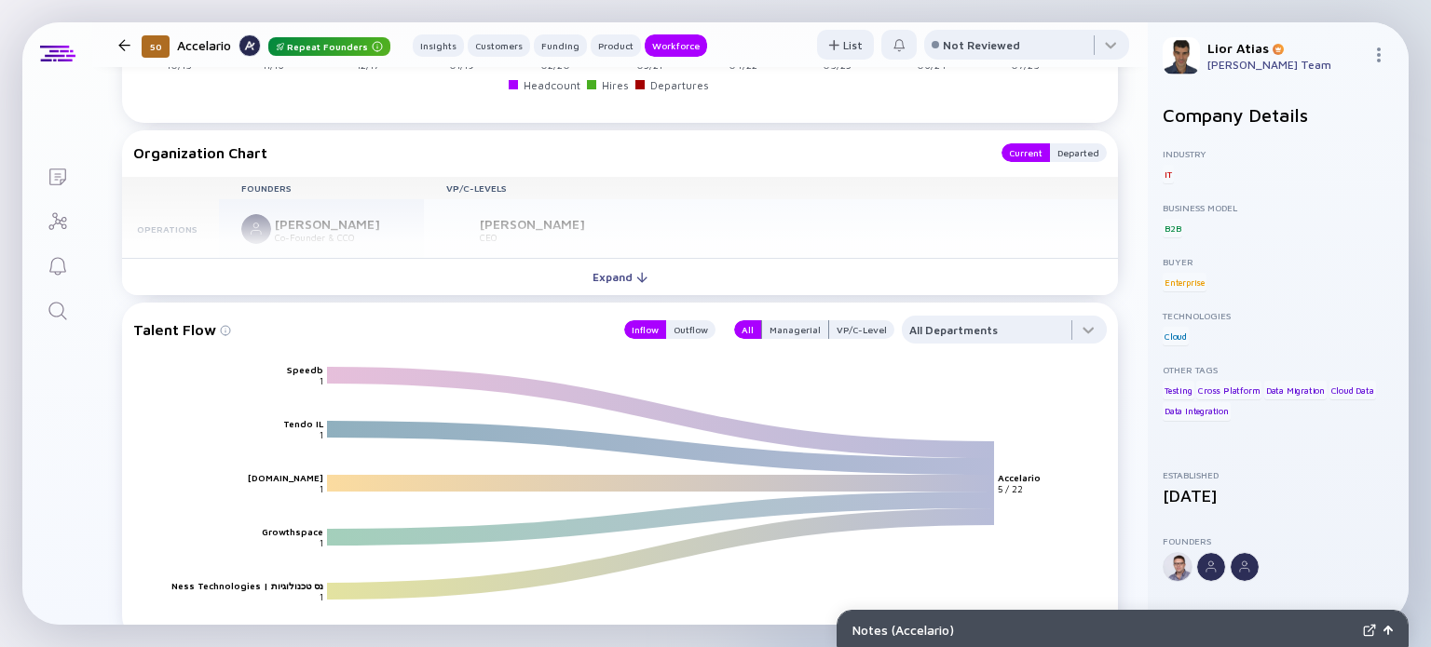
scroll to position [2161, 0]
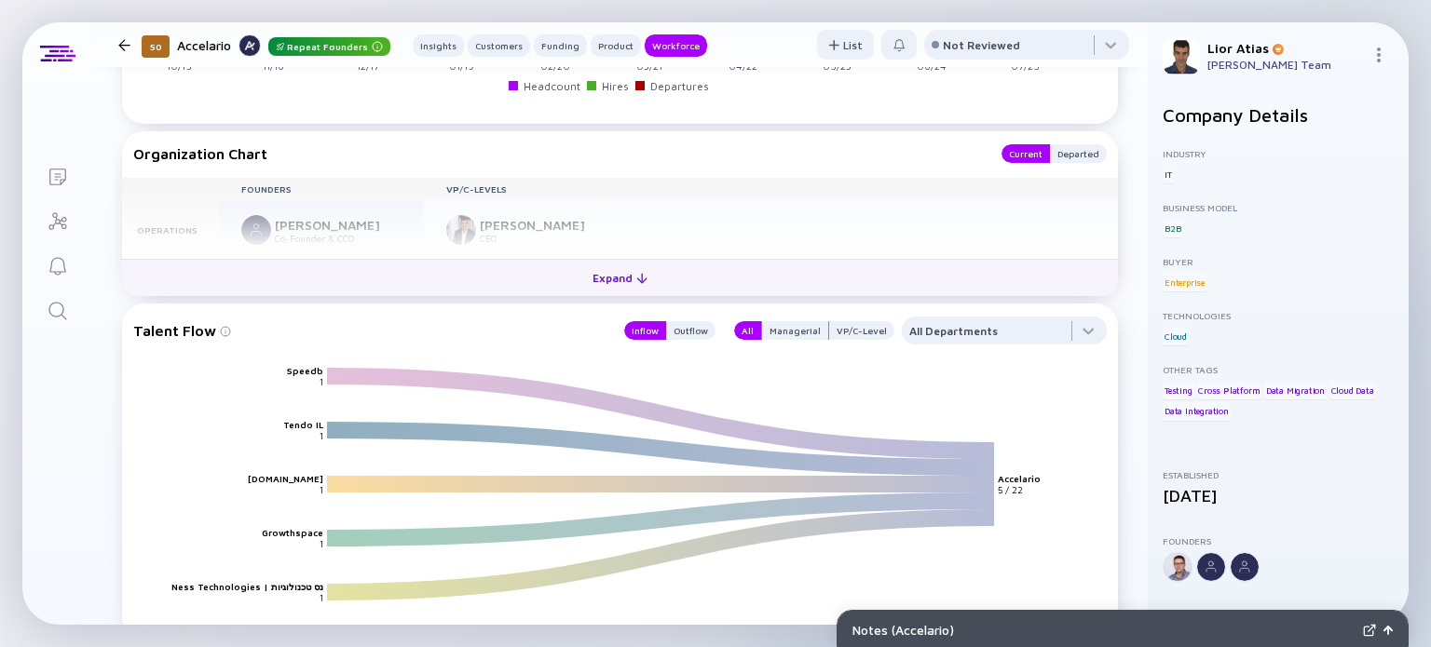
click at [587, 291] on div "Expand" at bounding box center [619, 278] width 77 height 29
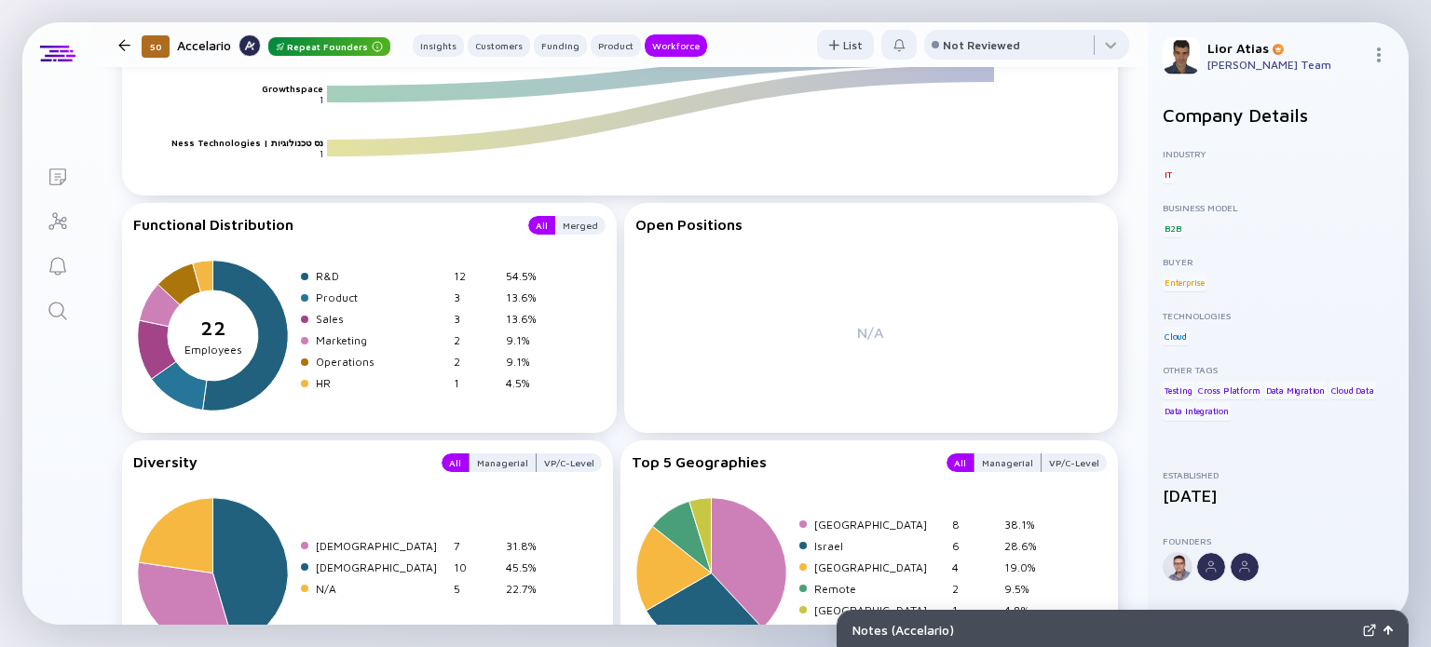
scroll to position [2847, 0]
